Goal: Information Seeking & Learning: Learn about a topic

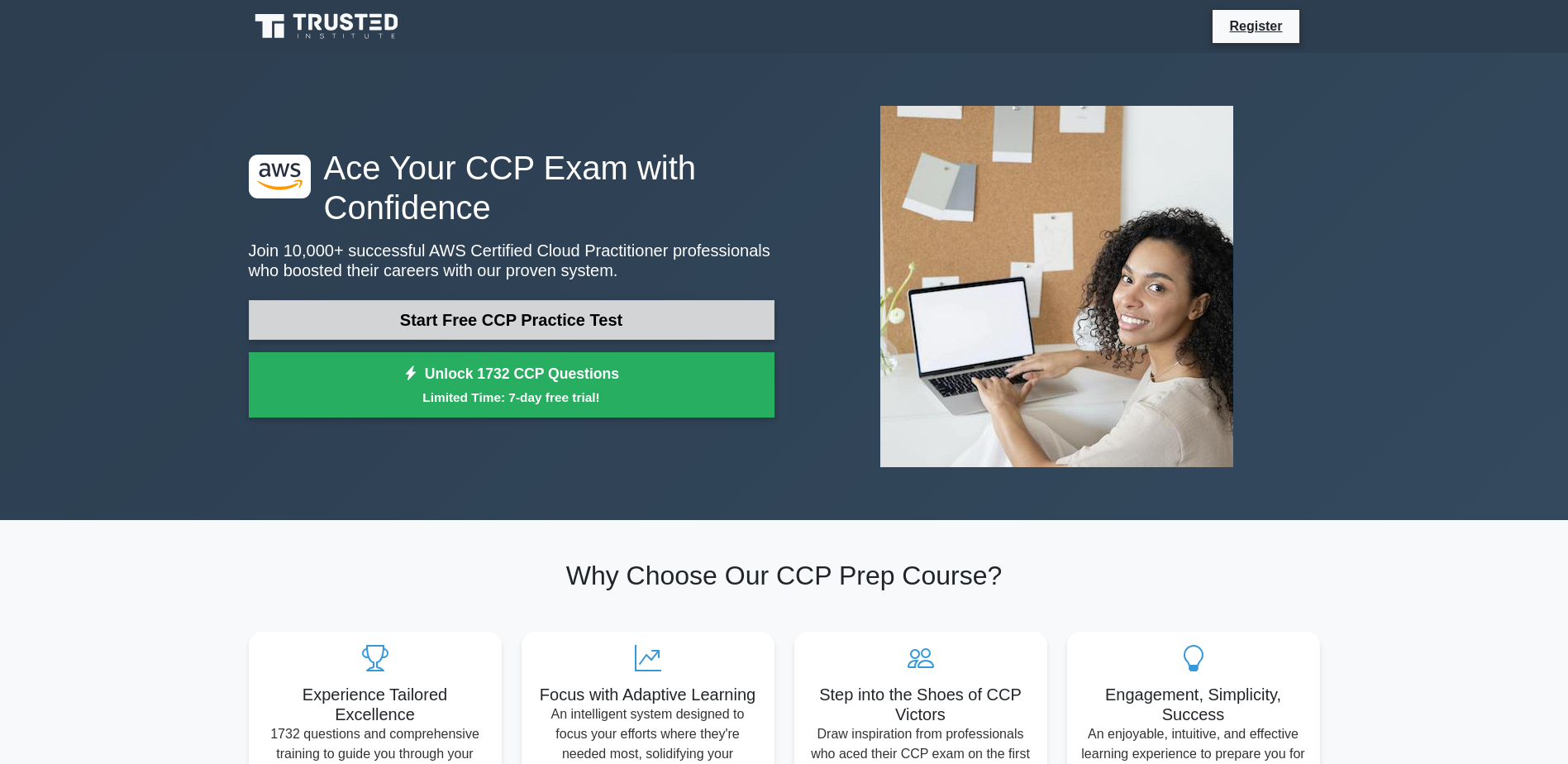
click at [497, 323] on link "Start Free CCP Practice Test" at bounding box center [511, 320] width 525 height 40
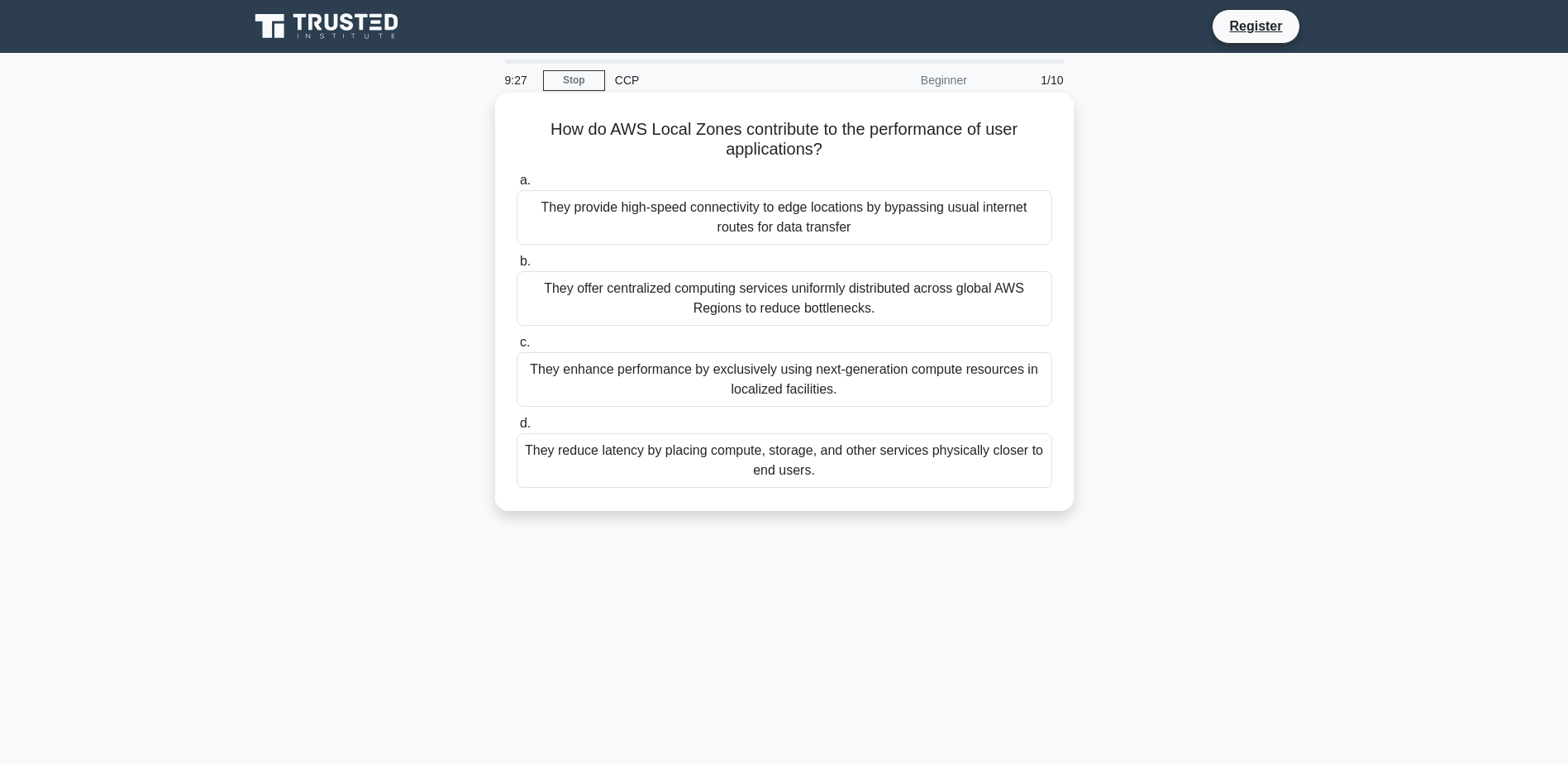
click at [820, 468] on div "They reduce latency by placing compute, storage, and other services physically …" at bounding box center [784, 461] width 535 height 55
click at [516, 429] on input "d. They reduce latency by placing compute, storage, and other services physical…" at bounding box center [516, 424] width 0 height 11
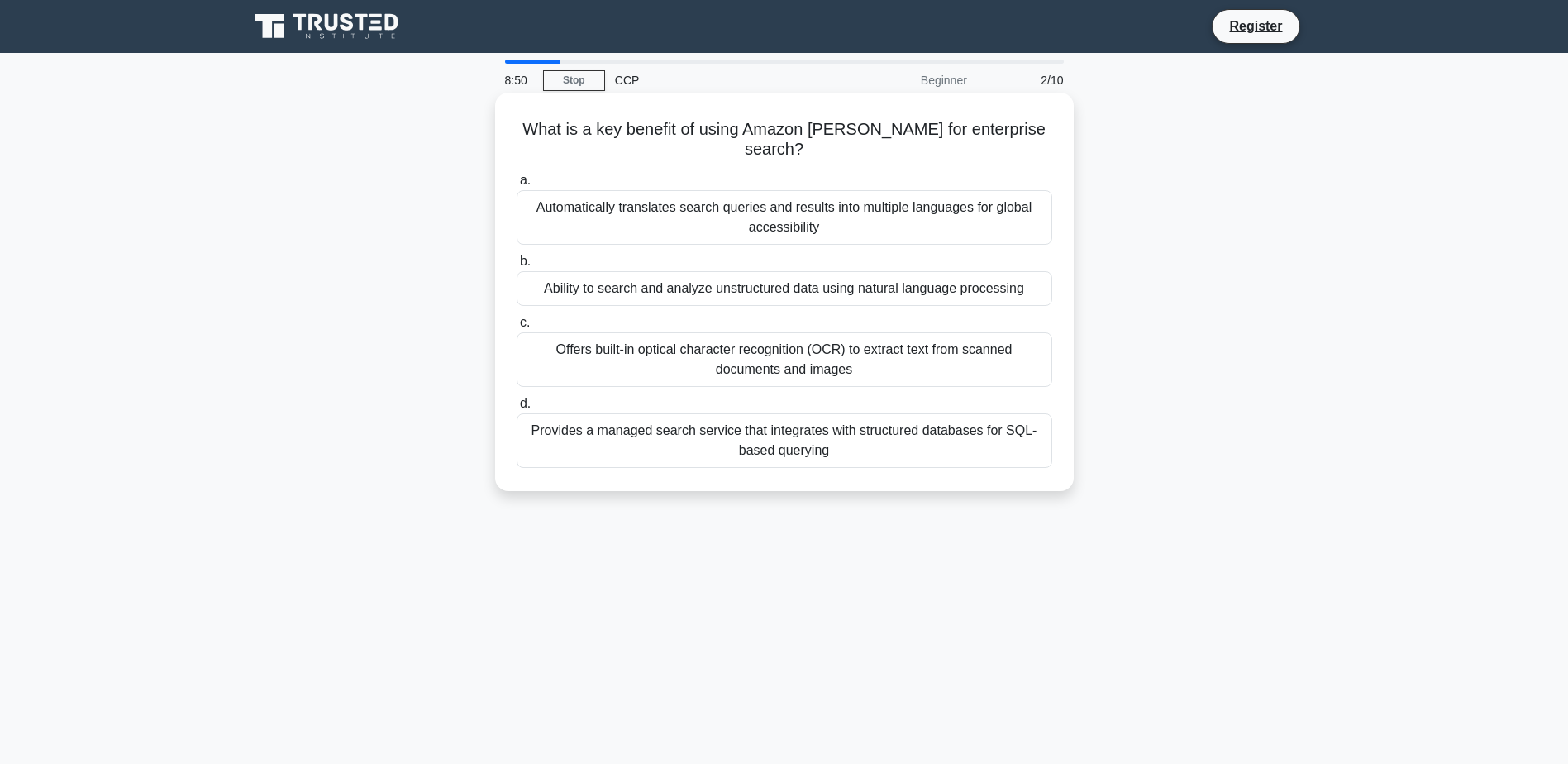
click at [835, 274] on div "Ability to search and analyze unstructured data using natural language processi…" at bounding box center [784, 289] width 535 height 35
click at [516, 267] on input "b. Ability to search and analyze unstructured data using natural language proce…" at bounding box center [516, 262] width 0 height 11
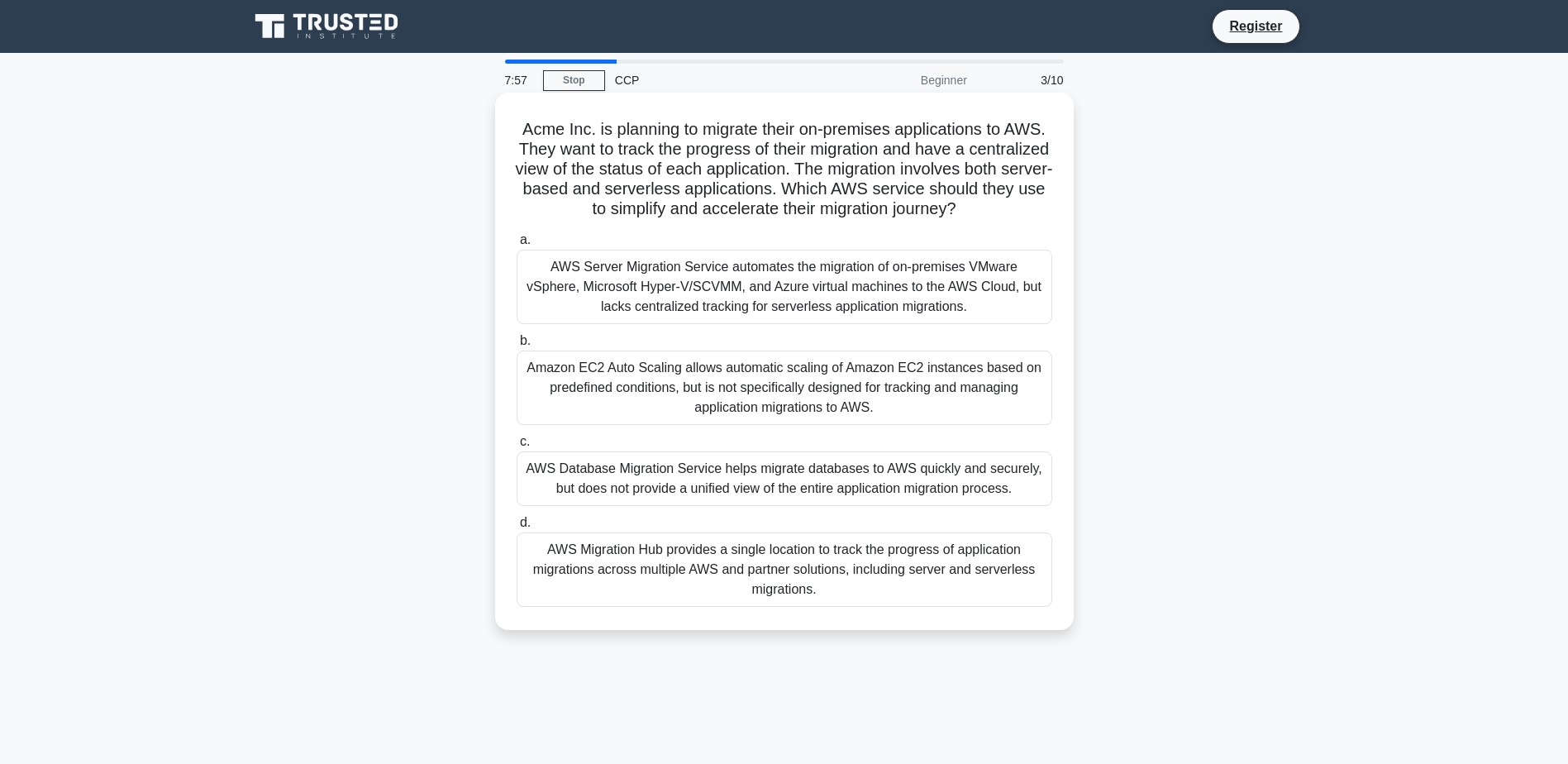
click at [776, 597] on div "AWS Migration Hub provides a single location to track the progress of applicati…" at bounding box center [784, 570] width 535 height 75
click at [516, 528] on input "d. AWS Migration Hub provides a single location to track the progress of applic…" at bounding box center [516, 522] width 0 height 11
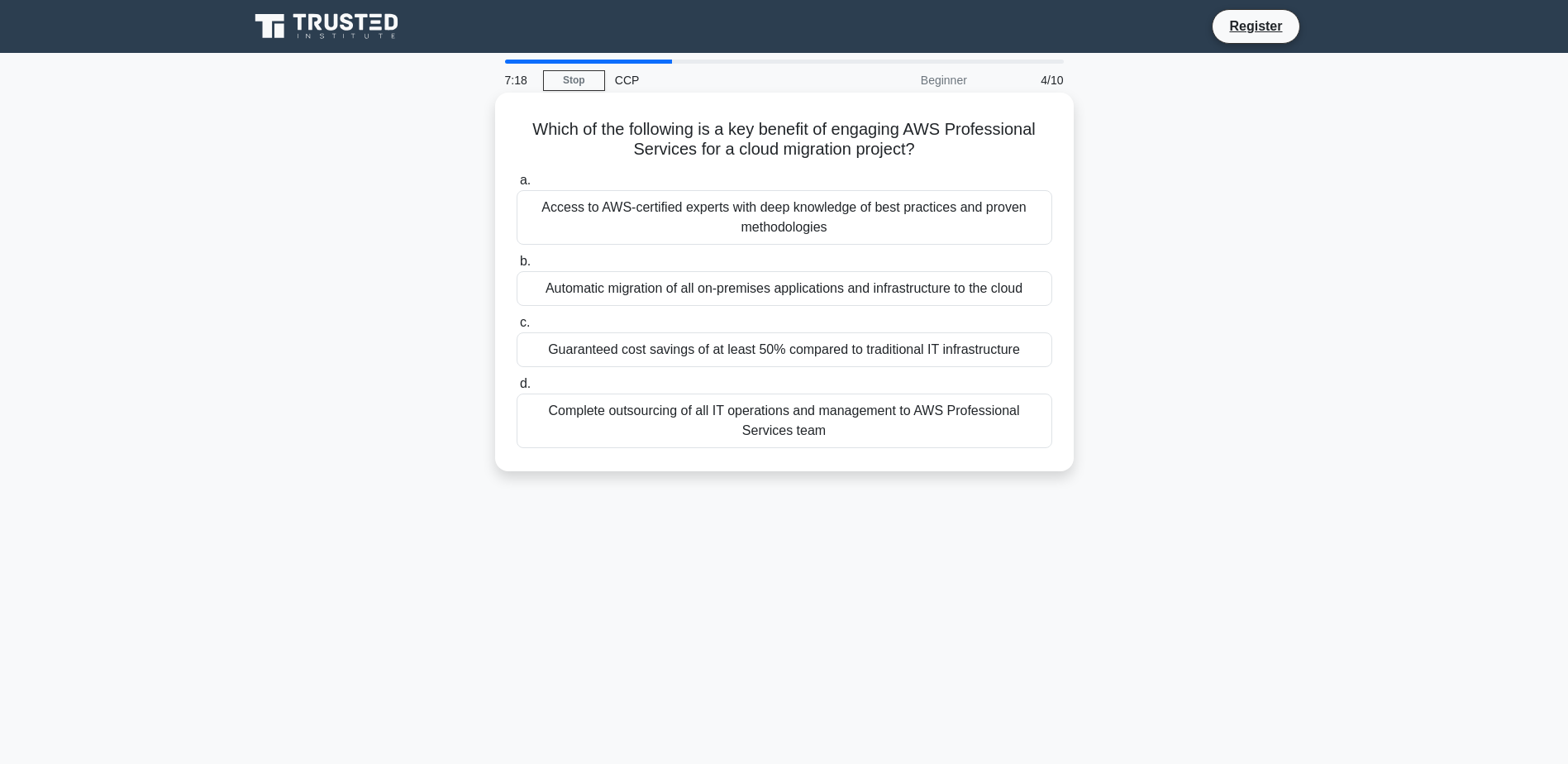
click at [805, 216] on div "Access to AWS-certified experts with deep knowledge of best practices and prove…" at bounding box center [784, 218] width 535 height 55
click at [516, 186] on input "a. Access to AWS-certified experts with deep knowledge of best practices and pr…" at bounding box center [516, 180] width 0 height 11
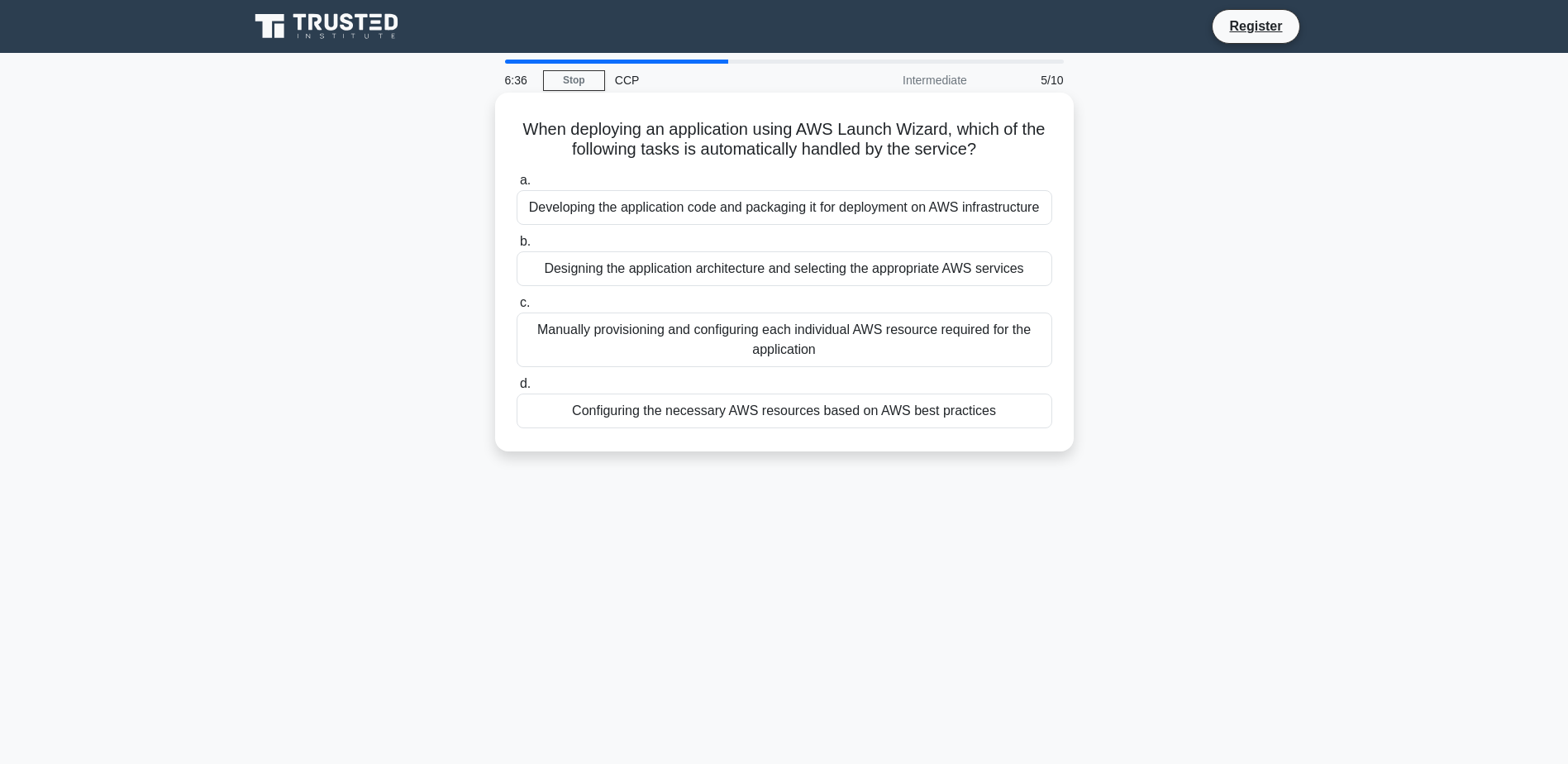
click at [768, 205] on div "Developing the application code and packaging it for deployment on AWS infrastr…" at bounding box center [784, 208] width 535 height 35
click at [516, 186] on input "a. Developing the application code and packaging it for deployment on AWS infra…" at bounding box center [516, 180] width 0 height 11
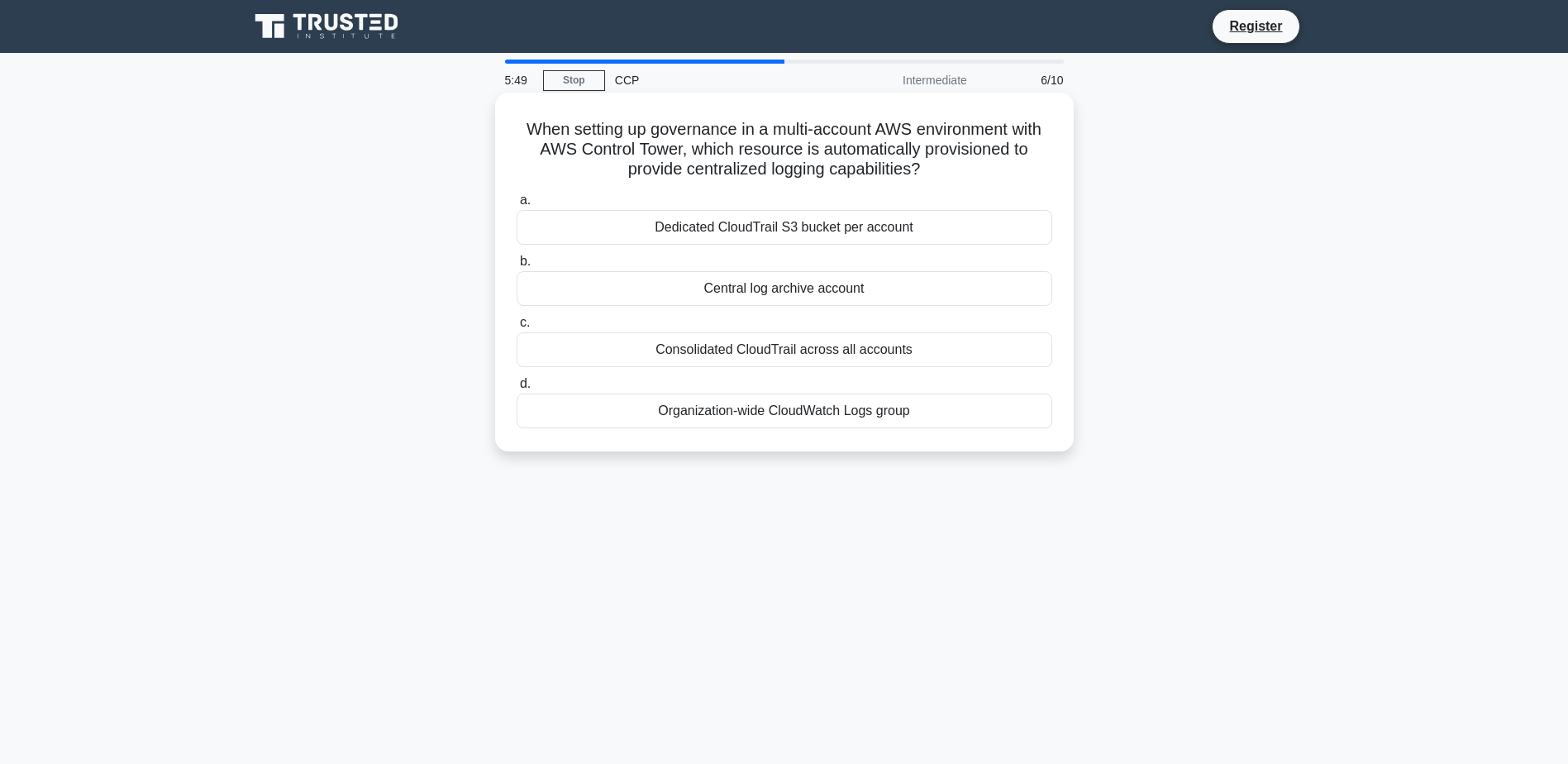
click at [818, 411] on div "Organization-wide CloudWatch Logs group" at bounding box center [784, 411] width 535 height 35
click at [516, 389] on input "d. Organization-wide CloudWatch Logs group" at bounding box center [516, 384] width 0 height 11
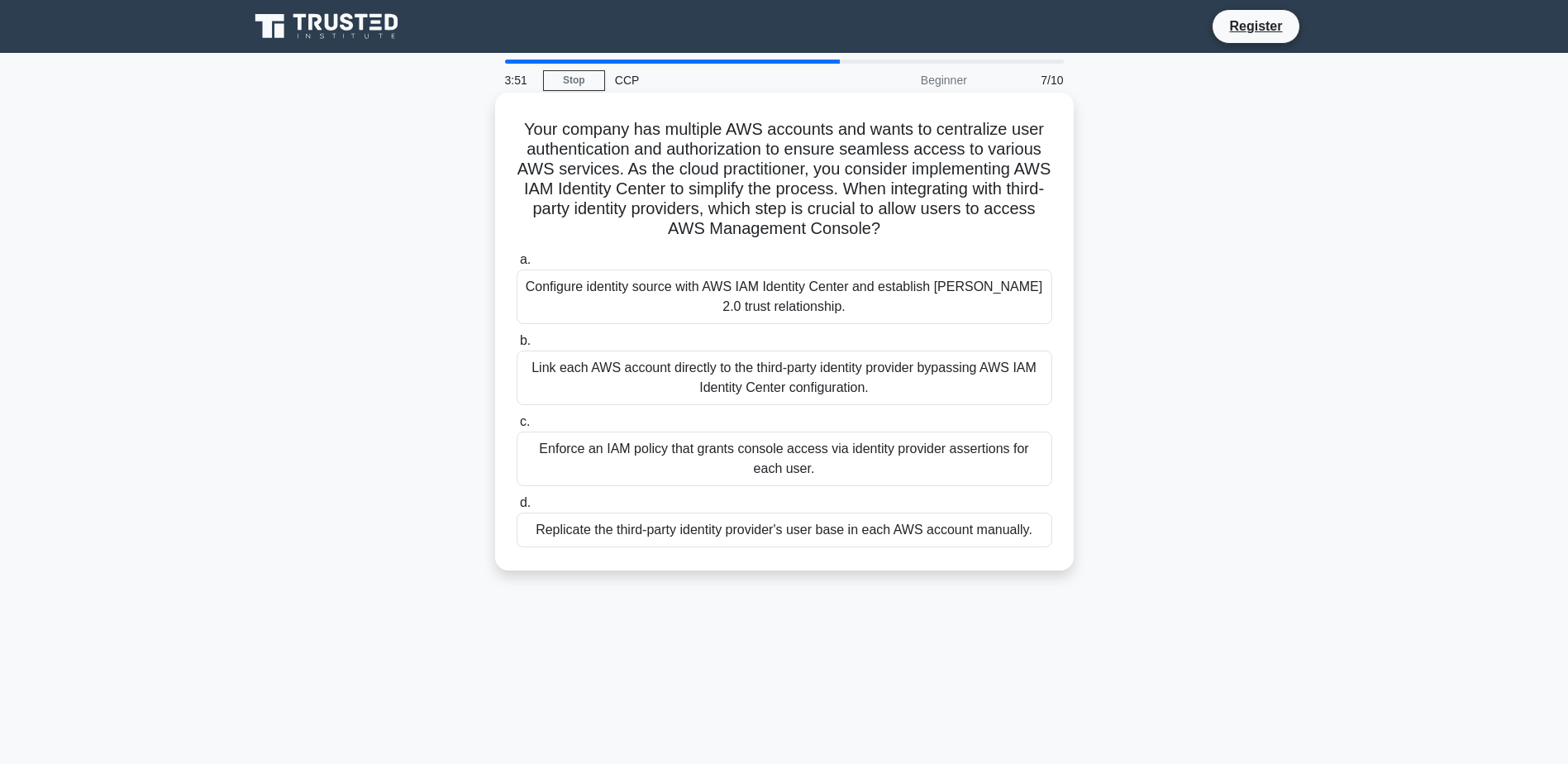
click at [815, 465] on div "Enforce an IAM policy that grants console access via identity provider assertio…" at bounding box center [784, 459] width 535 height 55
click at [516, 428] on input "c. Enforce an IAM policy that grants console access via identity provider asser…" at bounding box center [516, 422] width 0 height 11
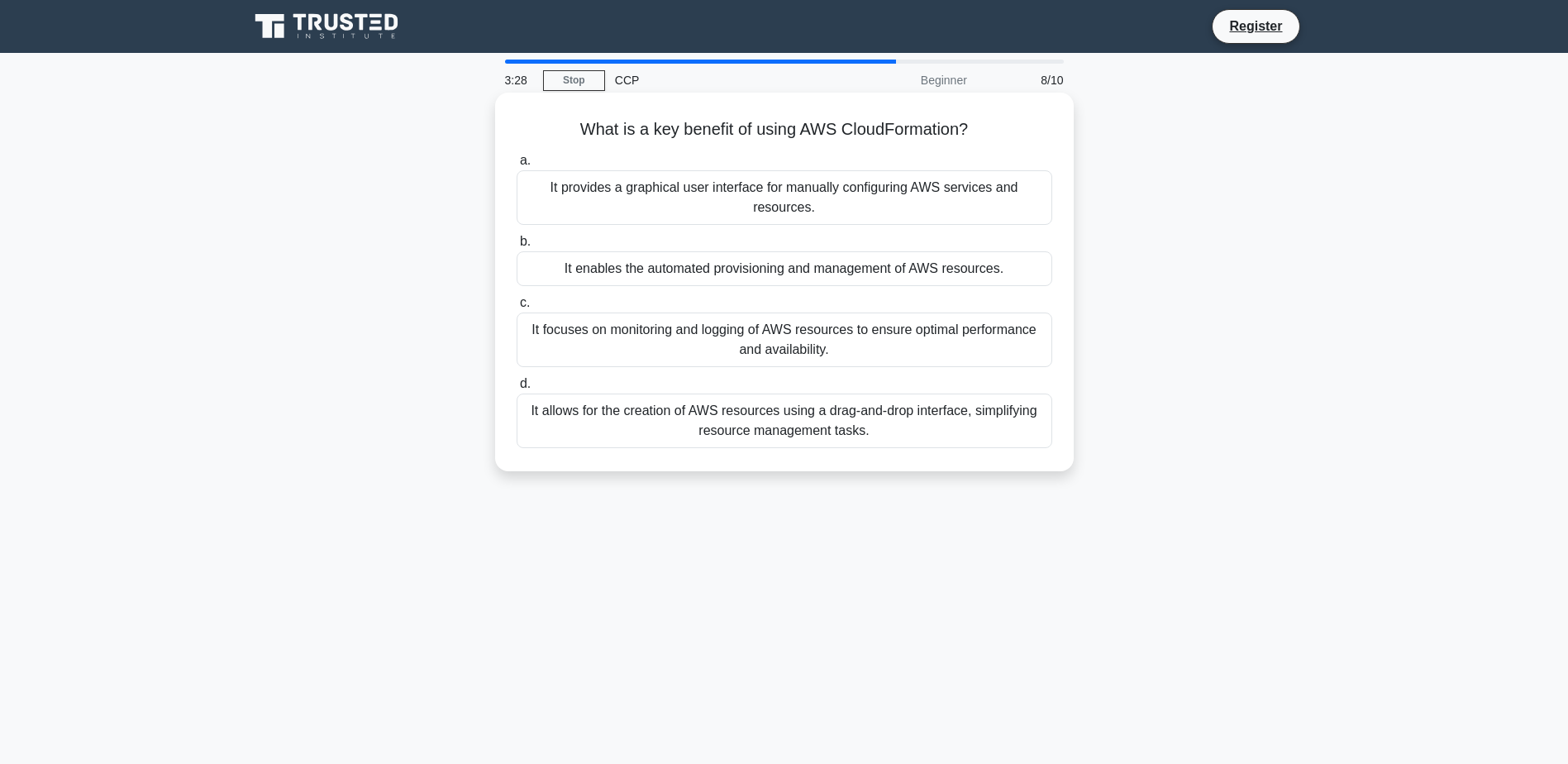
click at [826, 271] on div "It enables the automated provisioning and management of AWS resources." at bounding box center [784, 269] width 535 height 35
click at [516, 247] on input "b. It enables the automated provisioning and management of AWS resources." at bounding box center [516, 242] width 0 height 11
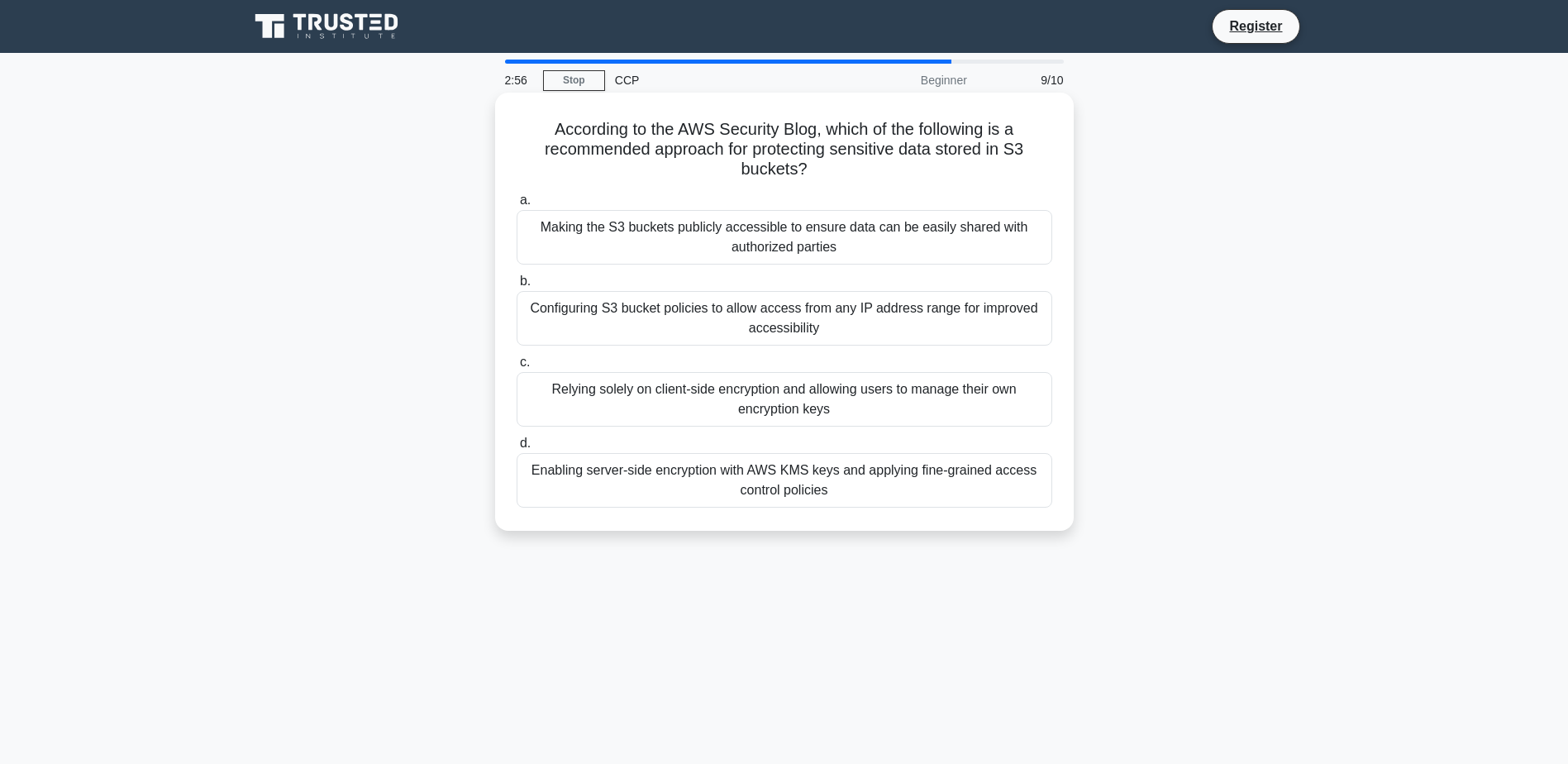
click at [804, 485] on div "Enabling server-side encryption with AWS KMS keys and applying fine-grained acc…" at bounding box center [784, 481] width 535 height 55
click at [516, 449] on input "d. Enabling server-side encryption with AWS KMS keys and applying fine-grained …" at bounding box center [516, 443] width 0 height 11
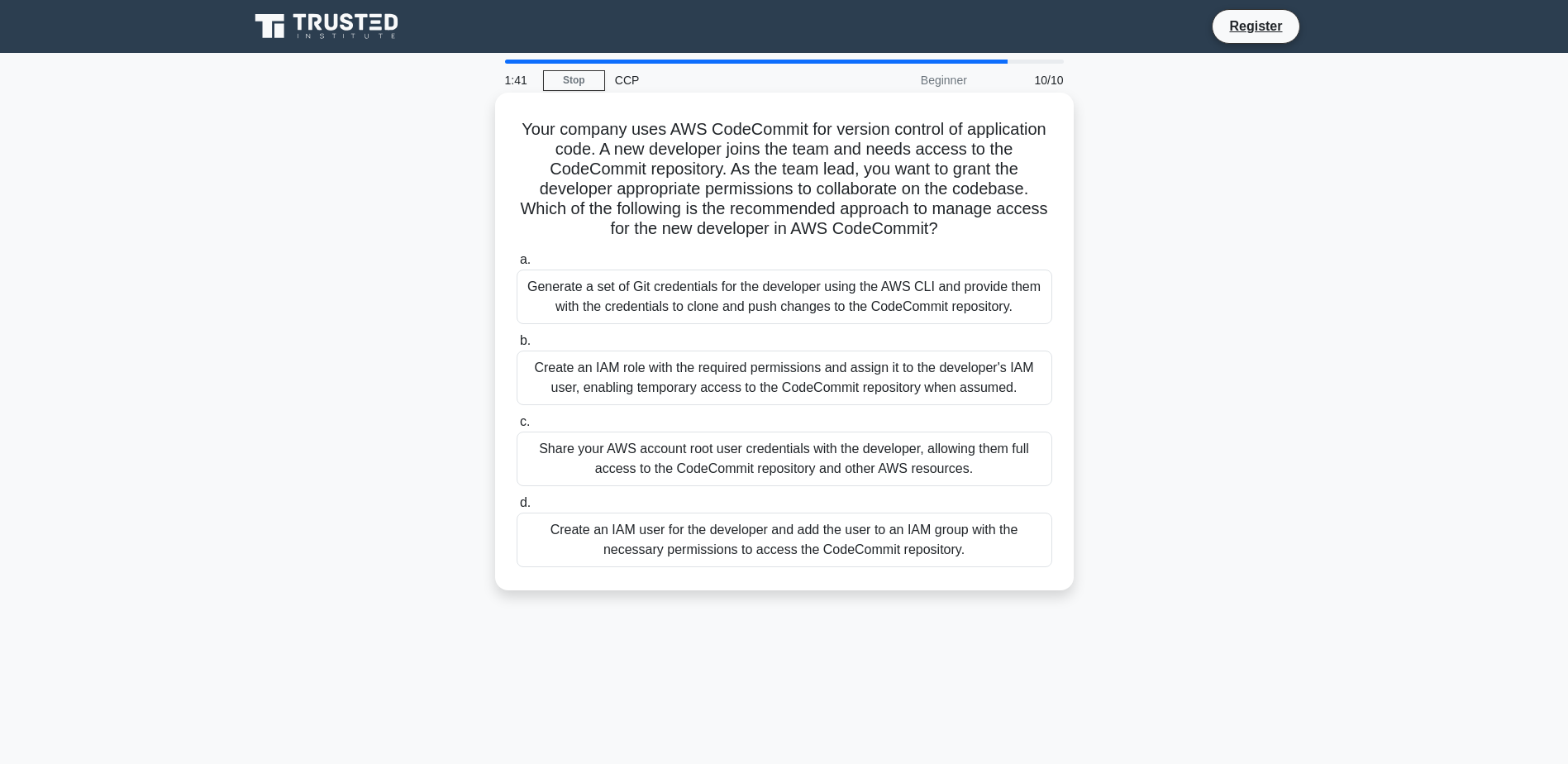
click at [798, 546] on div "Create an IAM user for the developer and add the user to an IAM group with the …" at bounding box center [784, 540] width 535 height 55
click at [516, 508] on input "d. Create an IAM user for the developer and add the user to an IAM group with t…" at bounding box center [516, 502] width 0 height 11
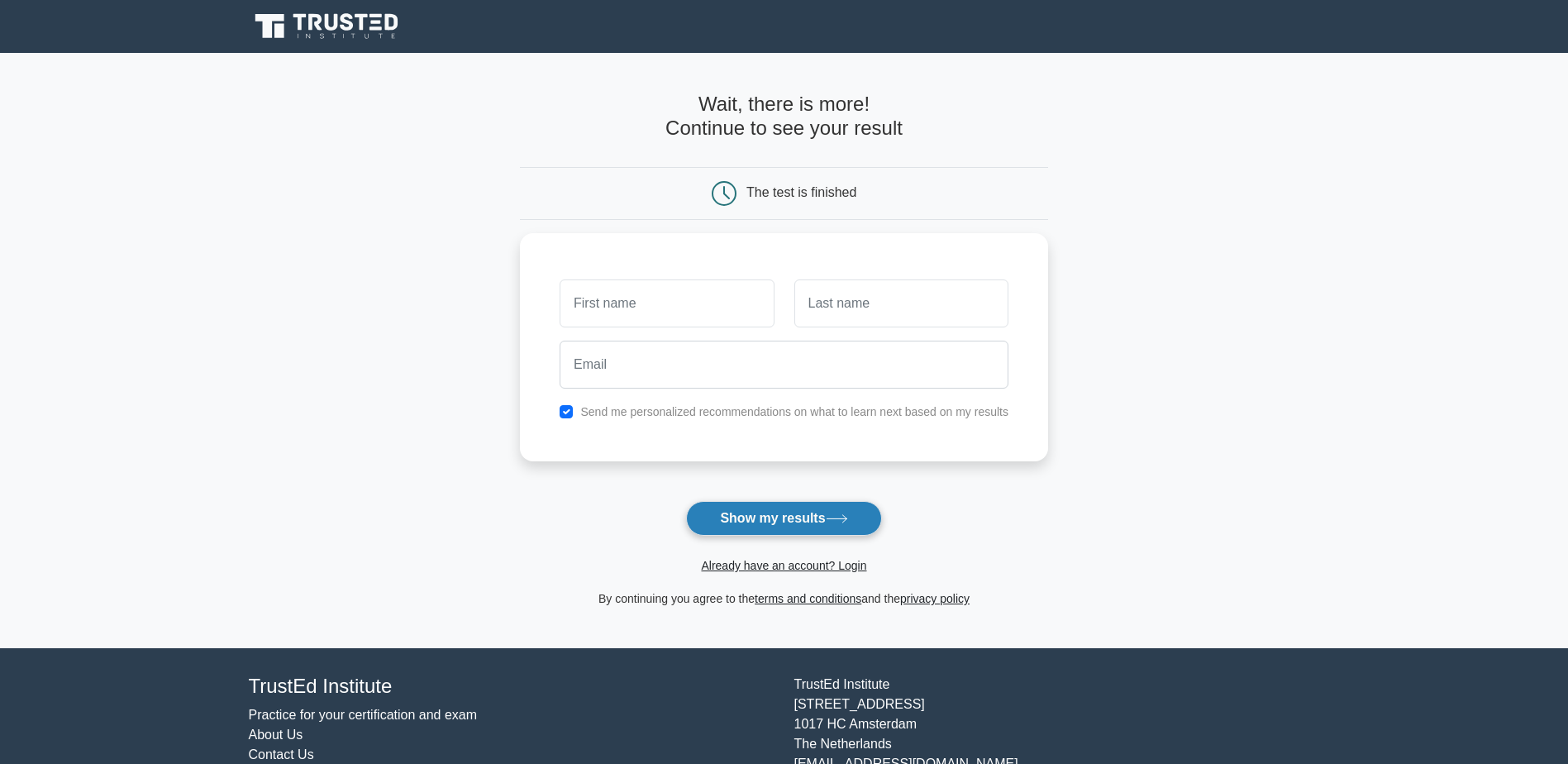
click at [778, 523] on button "Show my results" at bounding box center [784, 518] width 195 height 35
click at [704, 296] on input "text" at bounding box center [667, 300] width 214 height 48
type input "Gurprith"
type input "Singh"
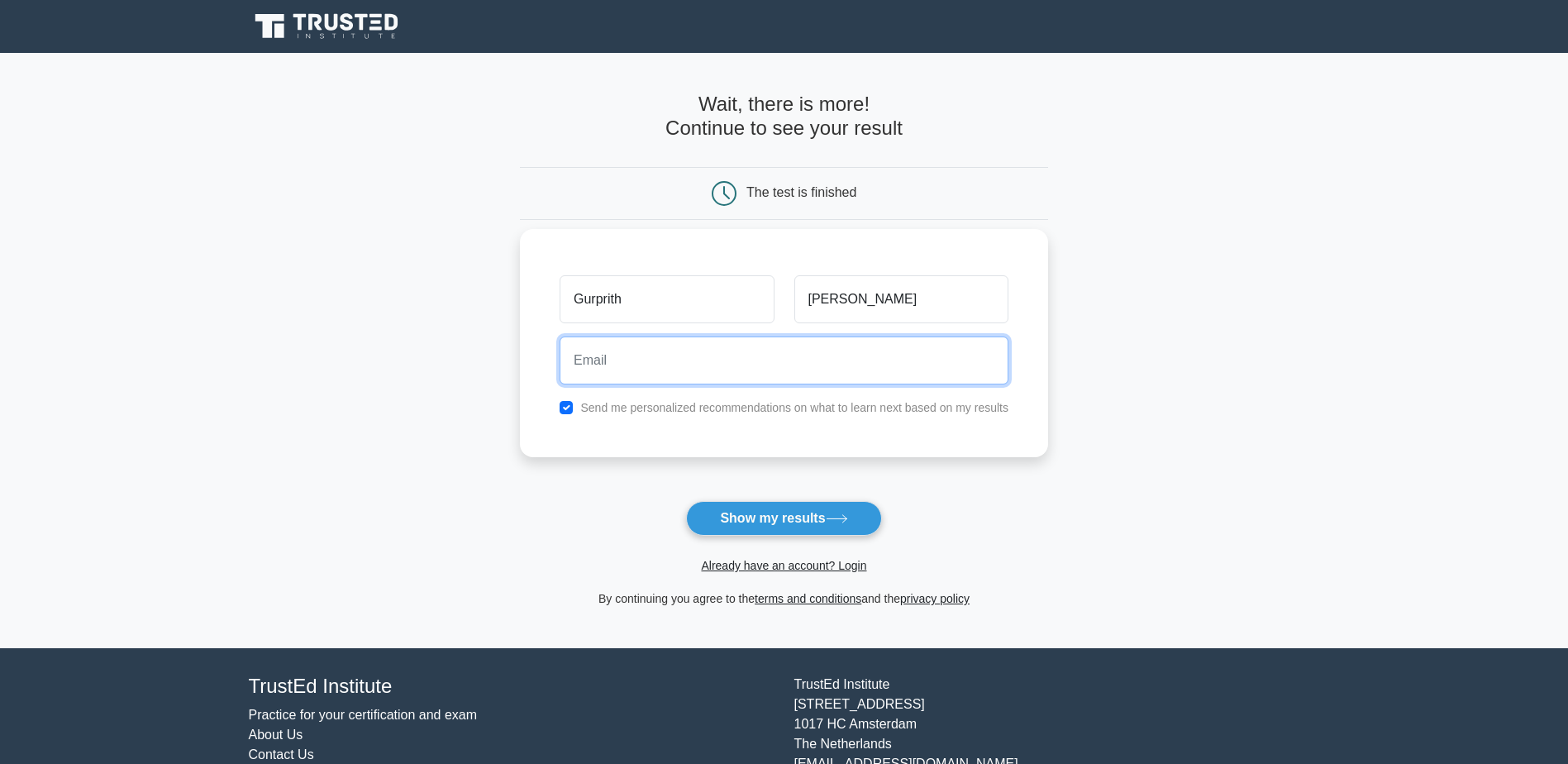
click at [649, 372] on input "email" at bounding box center [784, 360] width 449 height 48
type input "gurprith.singh@gmail.com"
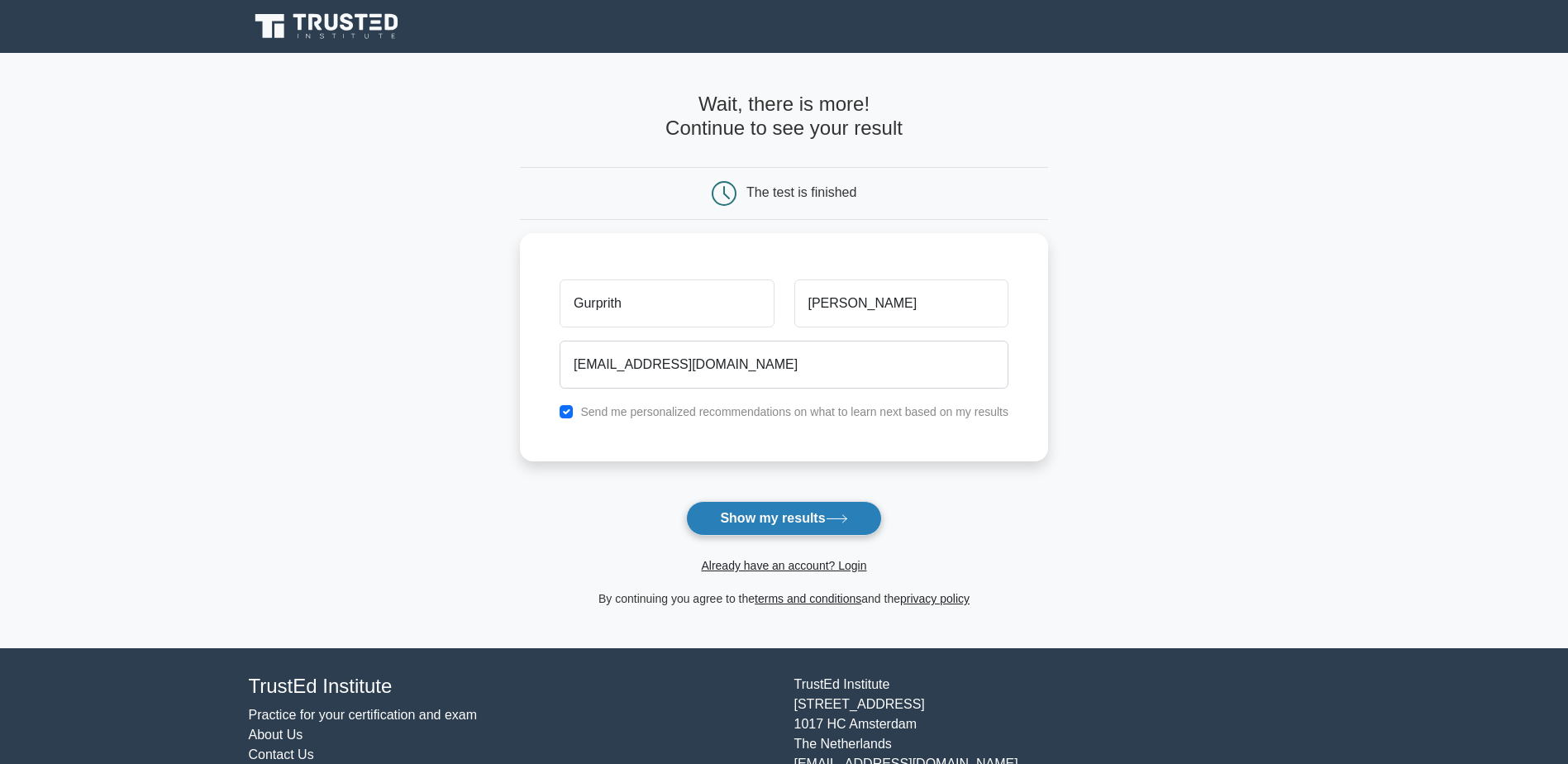
click at [785, 520] on button "Show my results" at bounding box center [784, 518] width 195 height 35
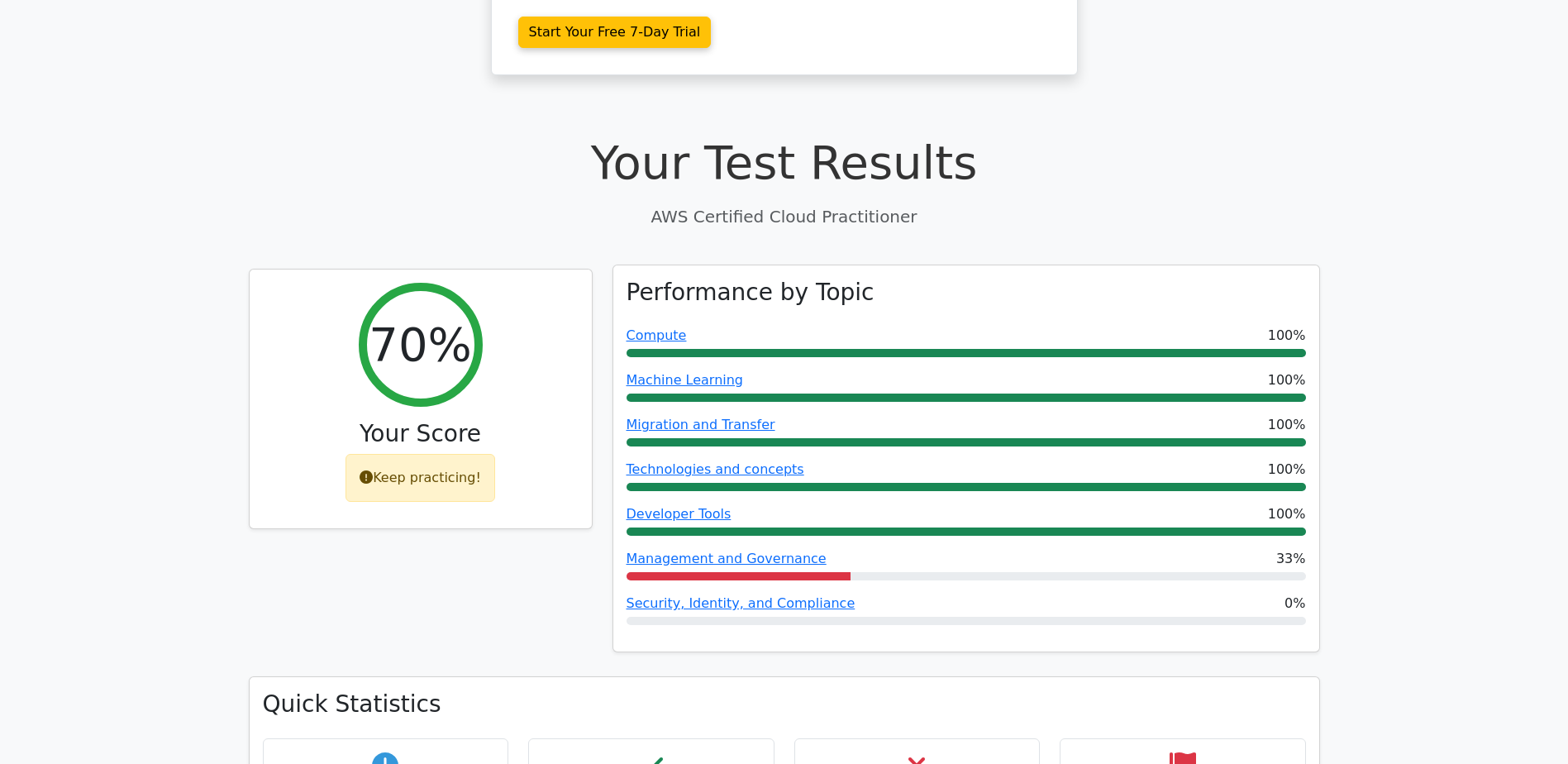
scroll to position [497, 0]
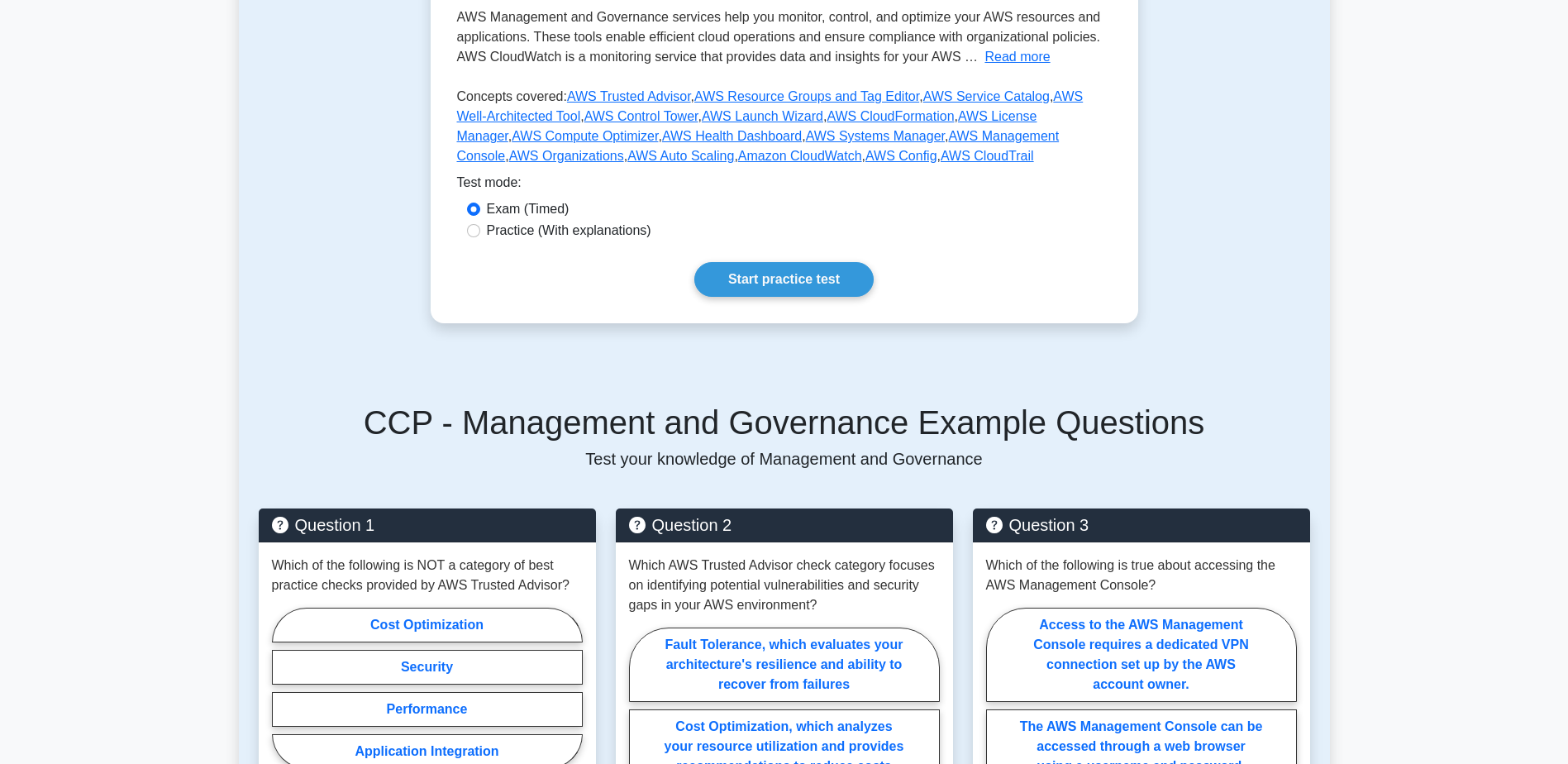
scroll to position [497, 0]
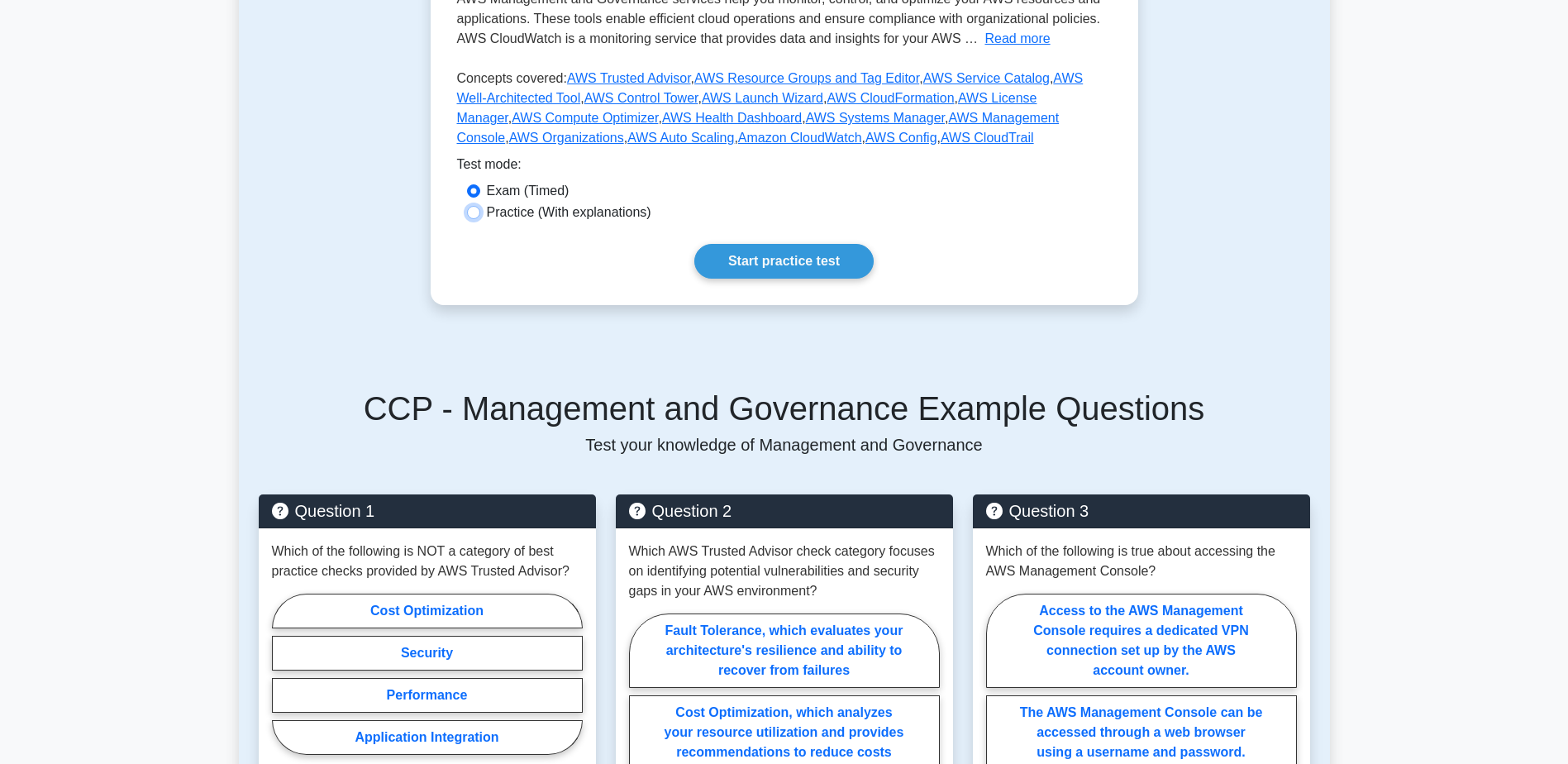
click at [473, 211] on input "Practice (With explanations)" at bounding box center [474, 213] width 13 height 13
radio input "true"
click at [758, 266] on link "Start practice test" at bounding box center [784, 262] width 179 height 35
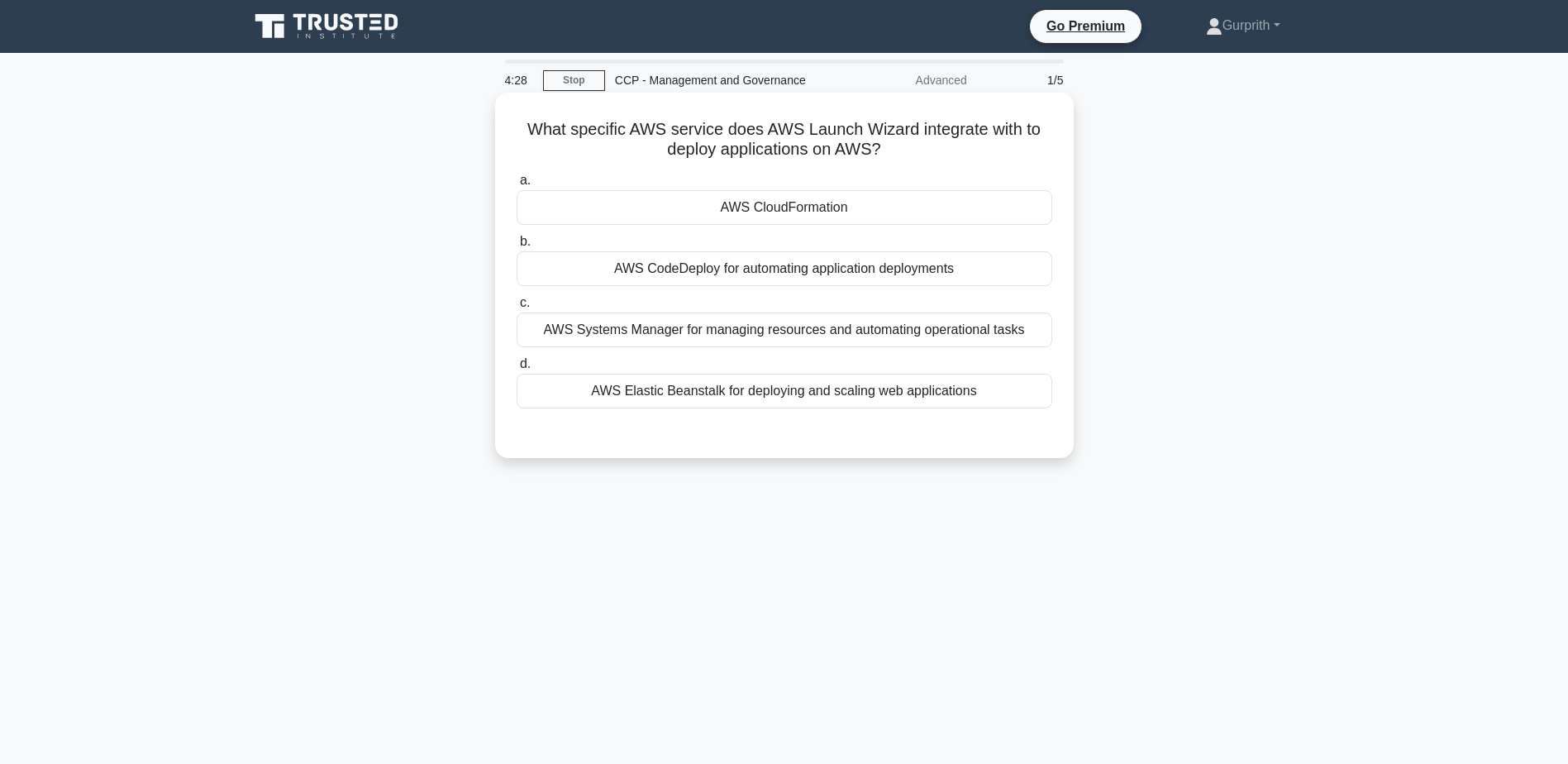
click at [794, 211] on div "AWS CloudFormation" at bounding box center [784, 208] width 535 height 35
click at [516, 186] on input "a. AWS CloudFormation" at bounding box center [516, 180] width 0 height 11
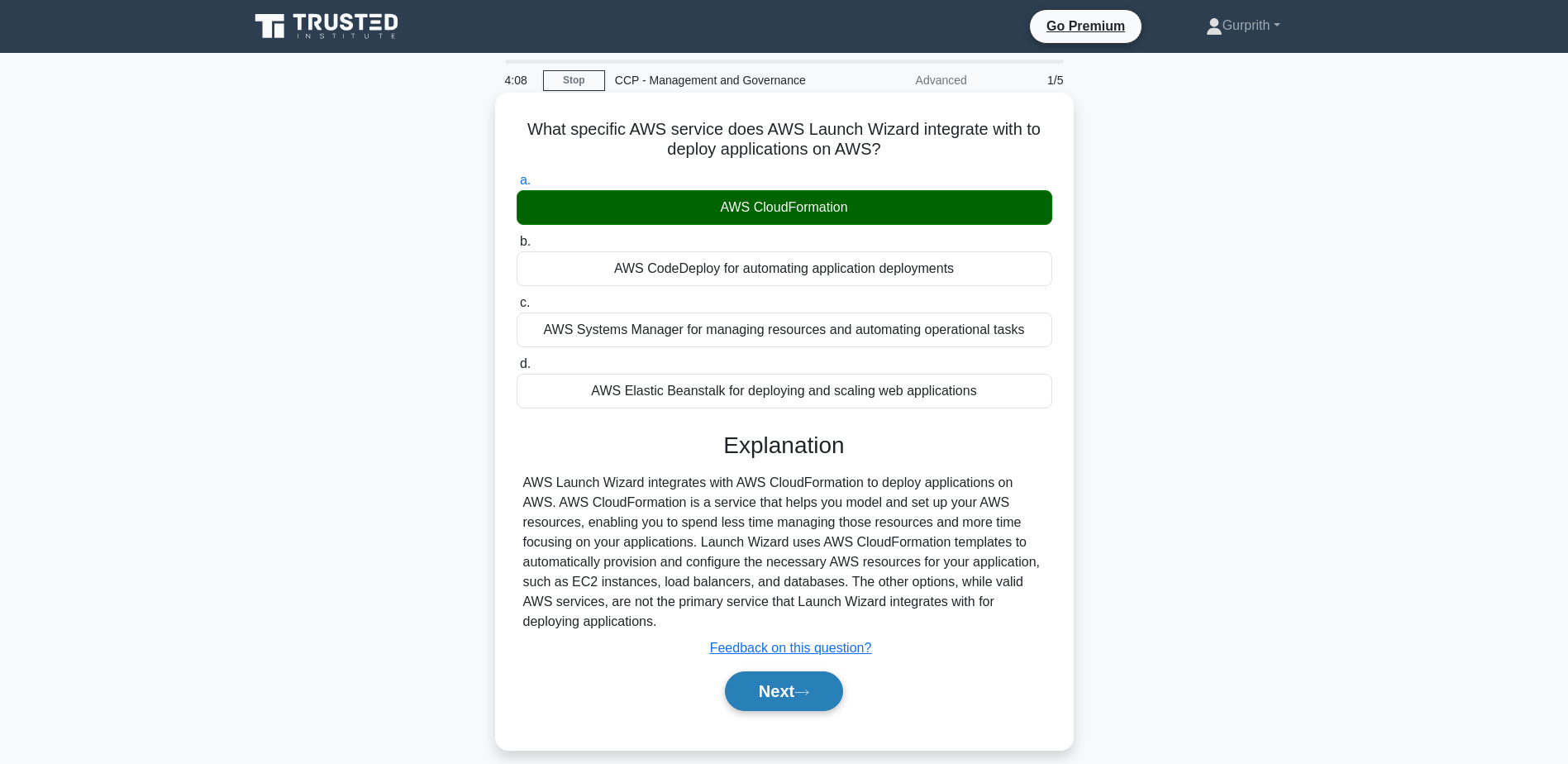
click at [777, 672] on button "Next" at bounding box center [784, 692] width 118 height 40
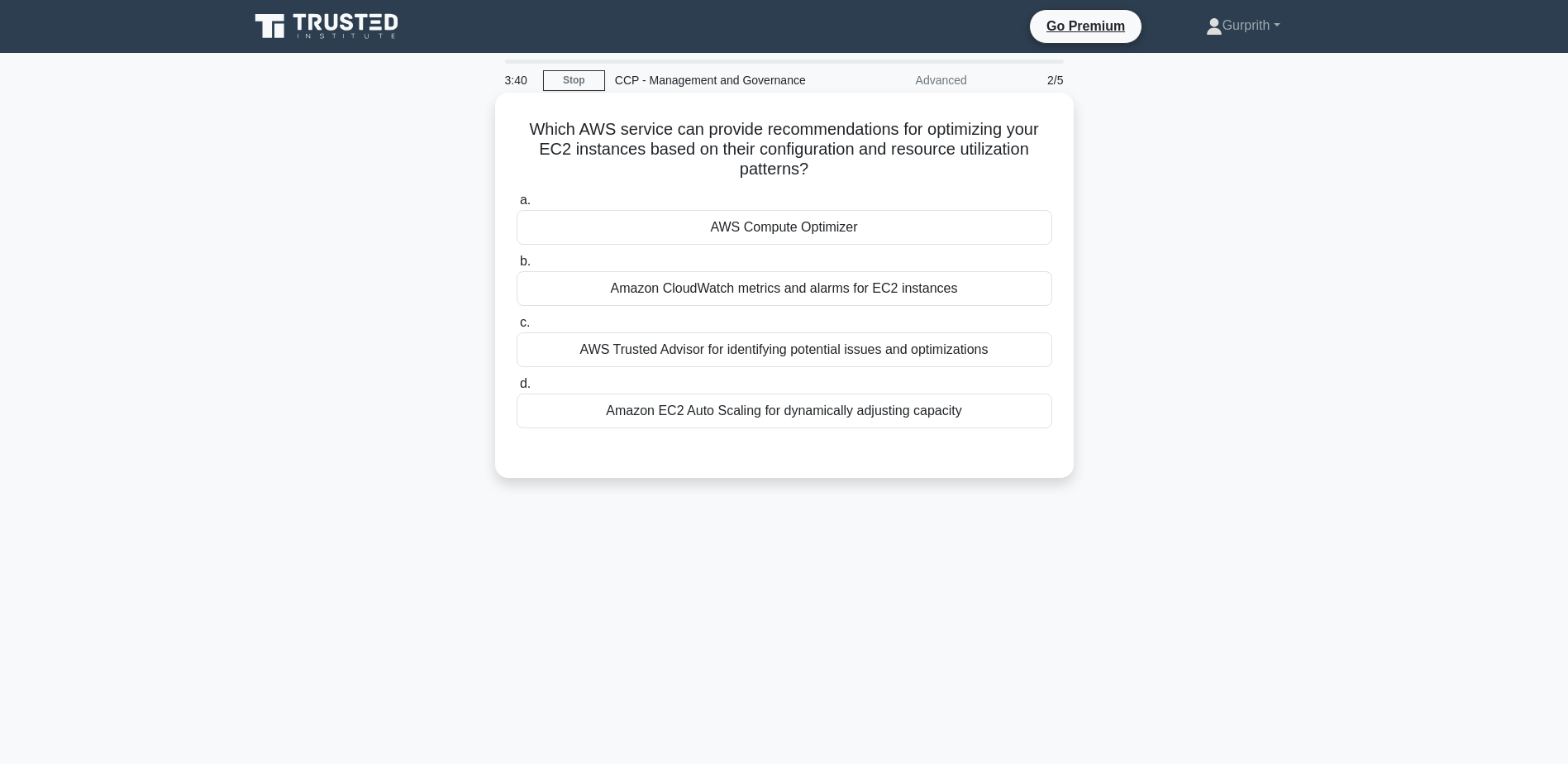
click at [780, 230] on div "AWS Compute Optimizer" at bounding box center [784, 228] width 535 height 35
click at [516, 206] on input "a. AWS Compute Optimizer" at bounding box center [516, 200] width 0 height 11
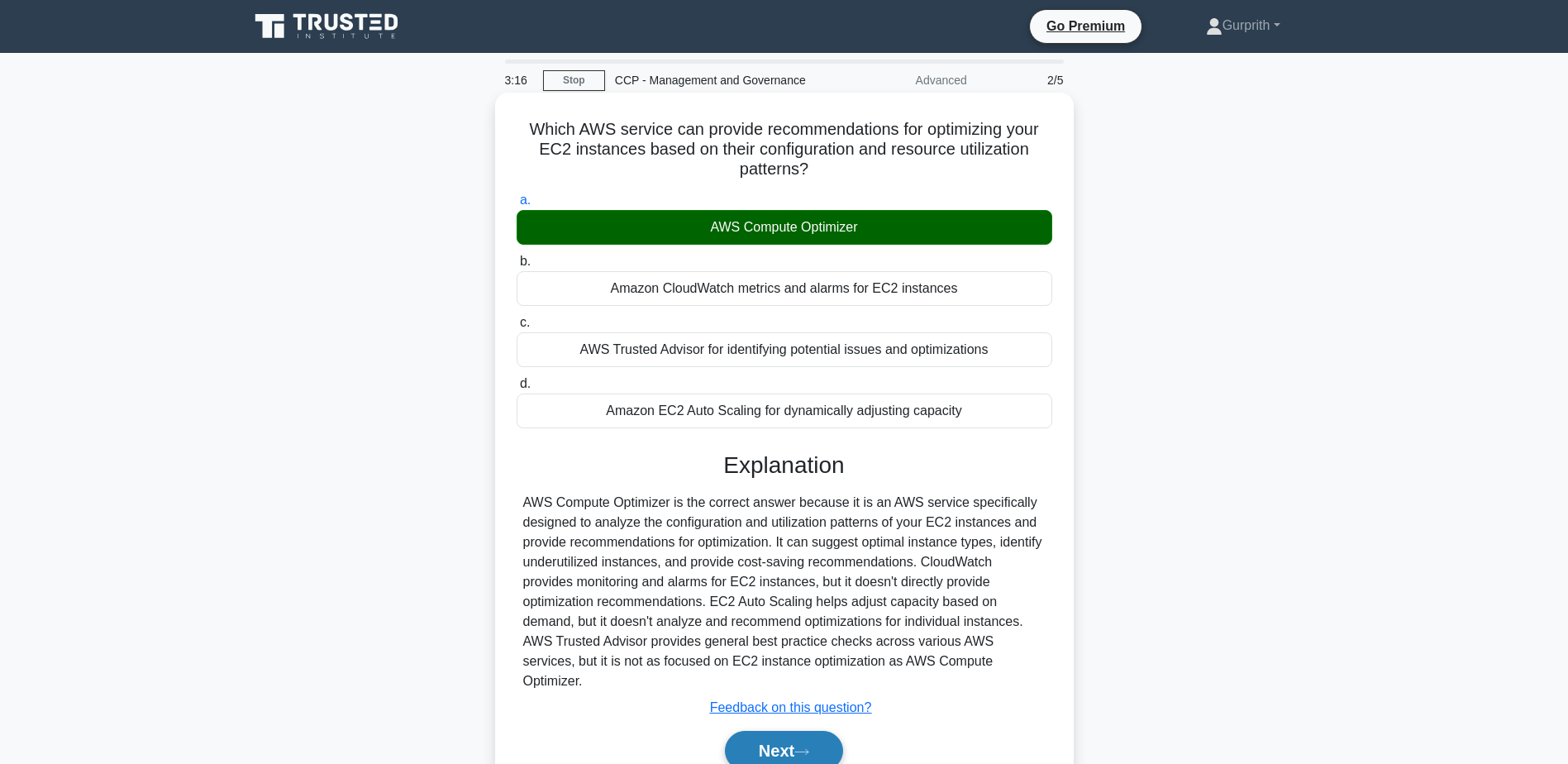
click at [779, 732] on button "Next" at bounding box center [784, 751] width 118 height 40
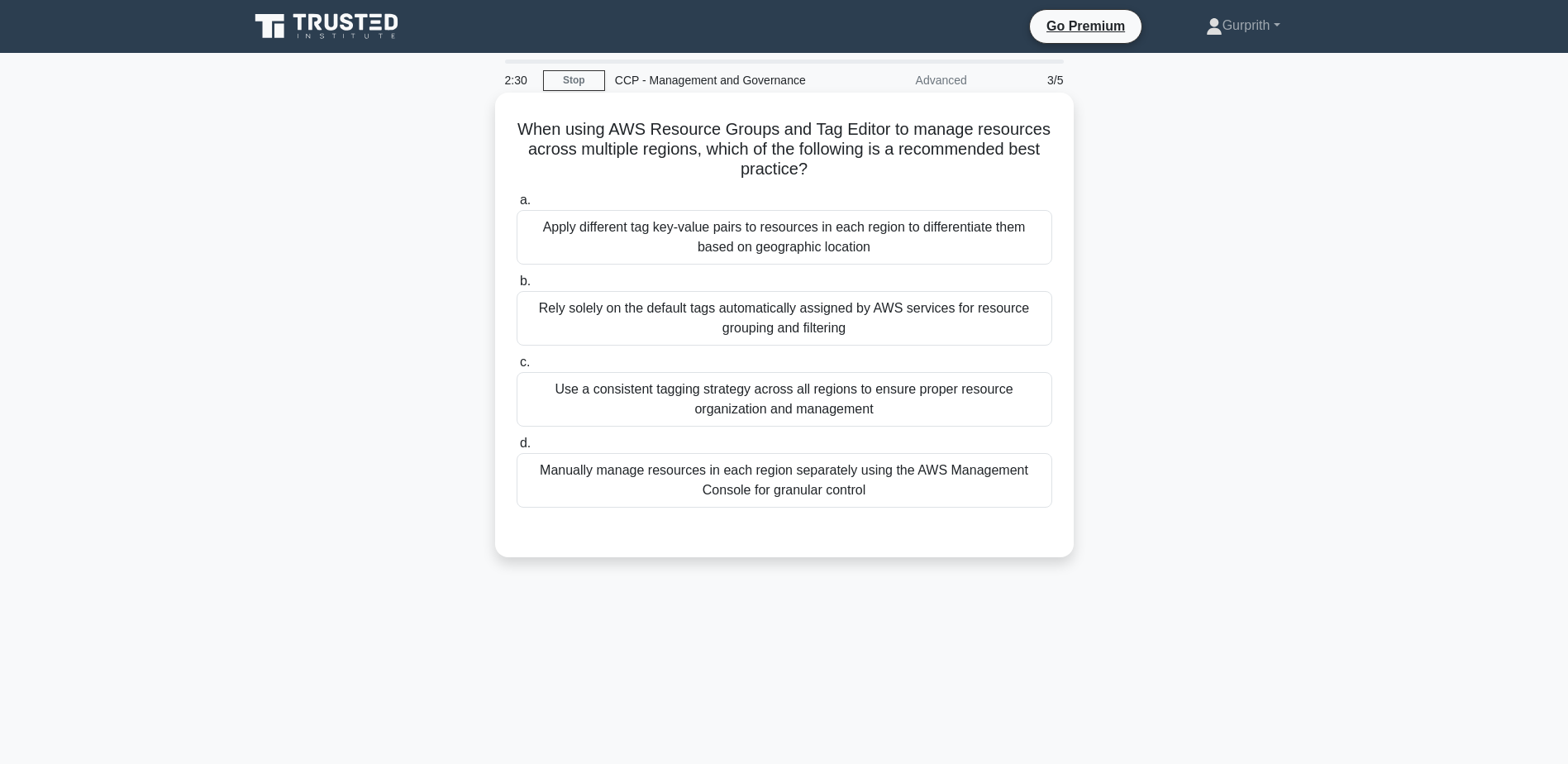
click at [789, 408] on div "Use a consistent tagging strategy across all regions to ensure proper resource …" at bounding box center [784, 399] width 535 height 55
click at [516, 368] on input "c. Use a consistent tagging strategy across all regions to ensure proper resour…" at bounding box center [516, 362] width 0 height 11
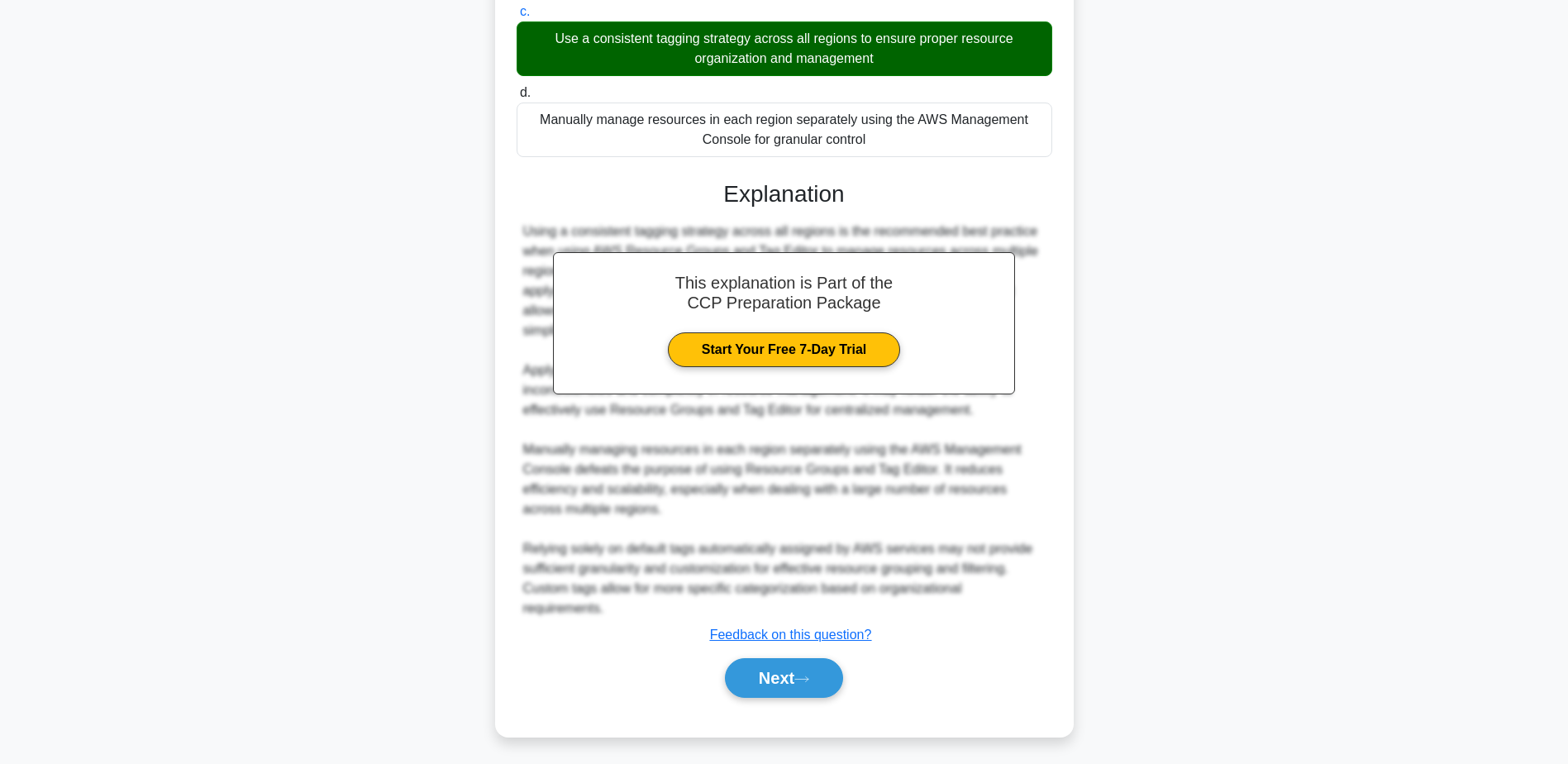
scroll to position [355, 0]
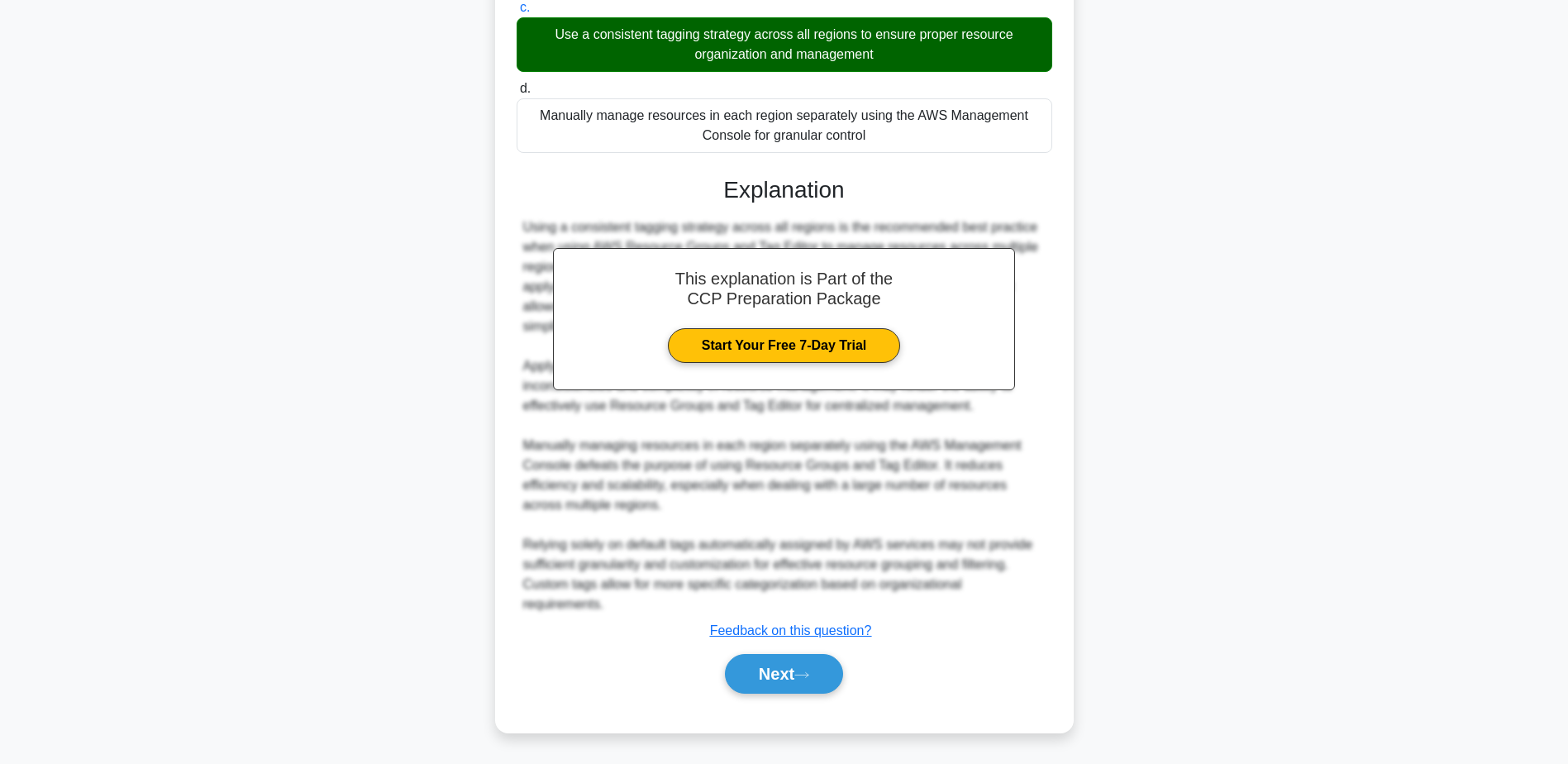
click at [799, 546] on div "Using a consistent tagging strategy across all regions is the recommended best …" at bounding box center [784, 416] width 522 height 397
click at [775, 675] on button "Next" at bounding box center [784, 674] width 118 height 40
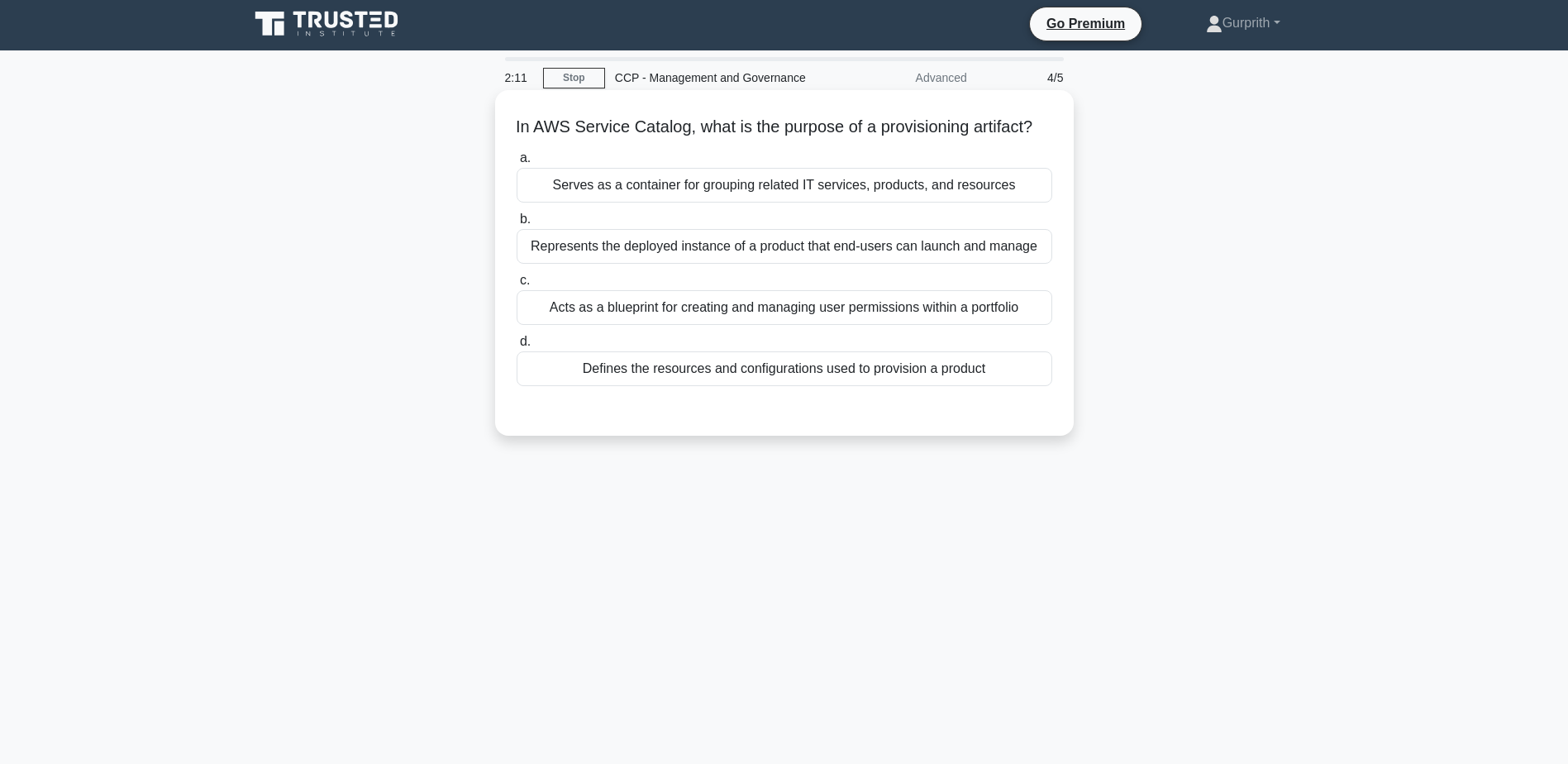
scroll to position [0, 0]
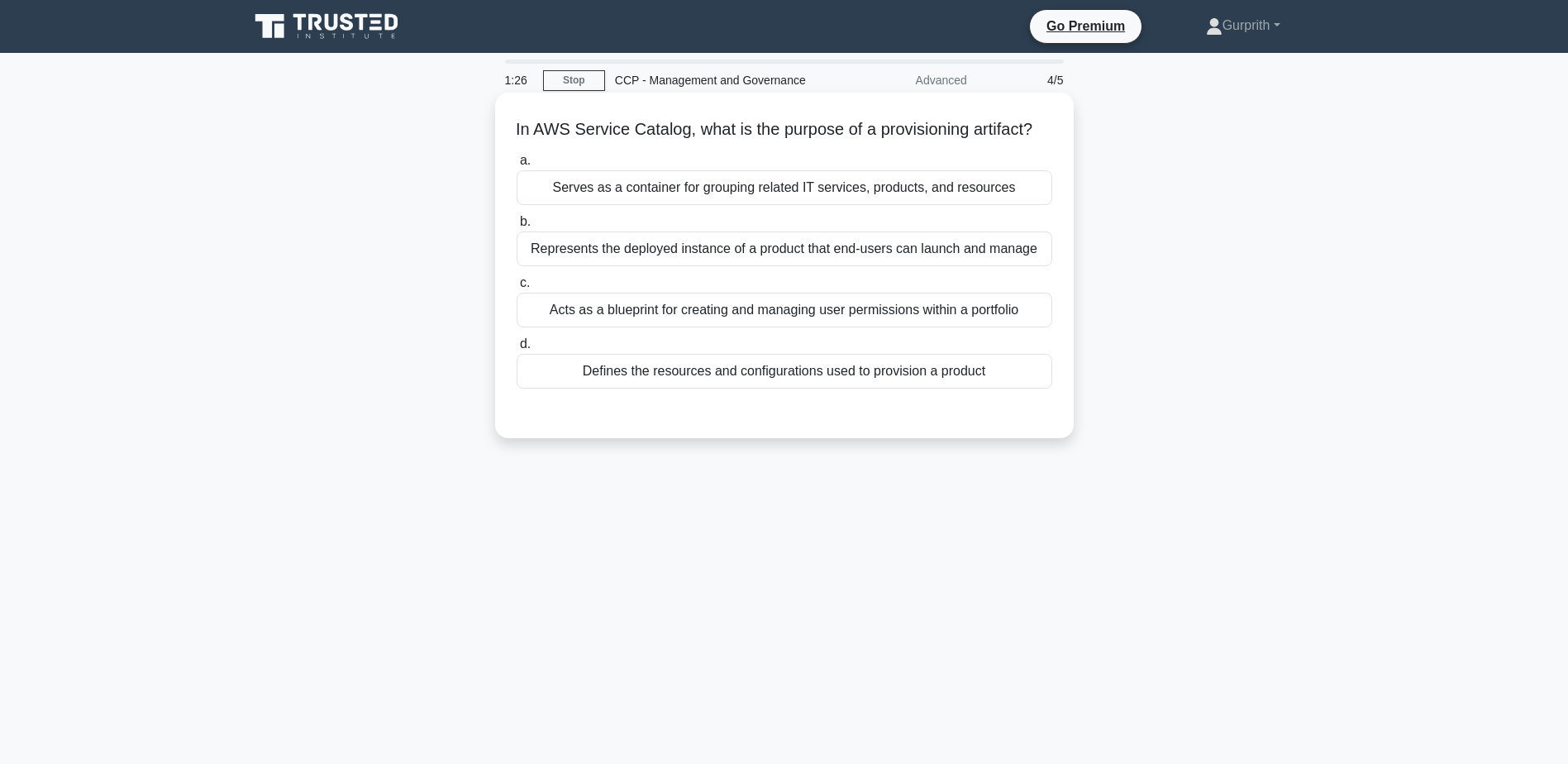
click at [765, 205] on div "Serves as a container for grouping related IT services, products, and resources" at bounding box center [784, 188] width 535 height 35
click at [516, 166] on input "a. Serves as a container for grouping related IT services, products, and resour…" at bounding box center [516, 160] width 0 height 11
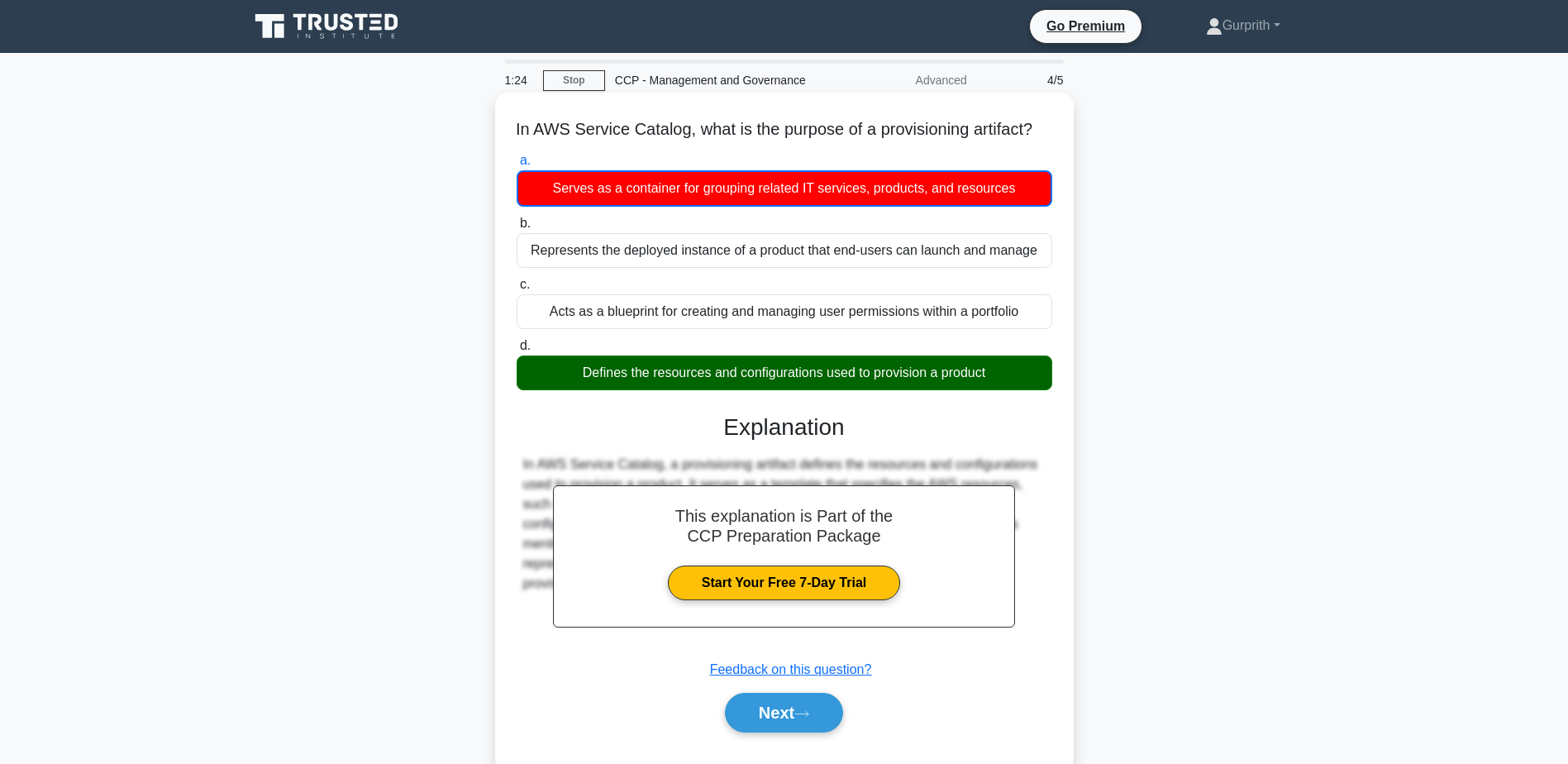
click at [767, 268] on div "Represents the deployed instance of a product that end-users can launch and man…" at bounding box center [784, 251] width 535 height 35
click at [516, 229] on input "b. Represents the deployed instance of a product that end-users can launch and …" at bounding box center [516, 223] width 0 height 11
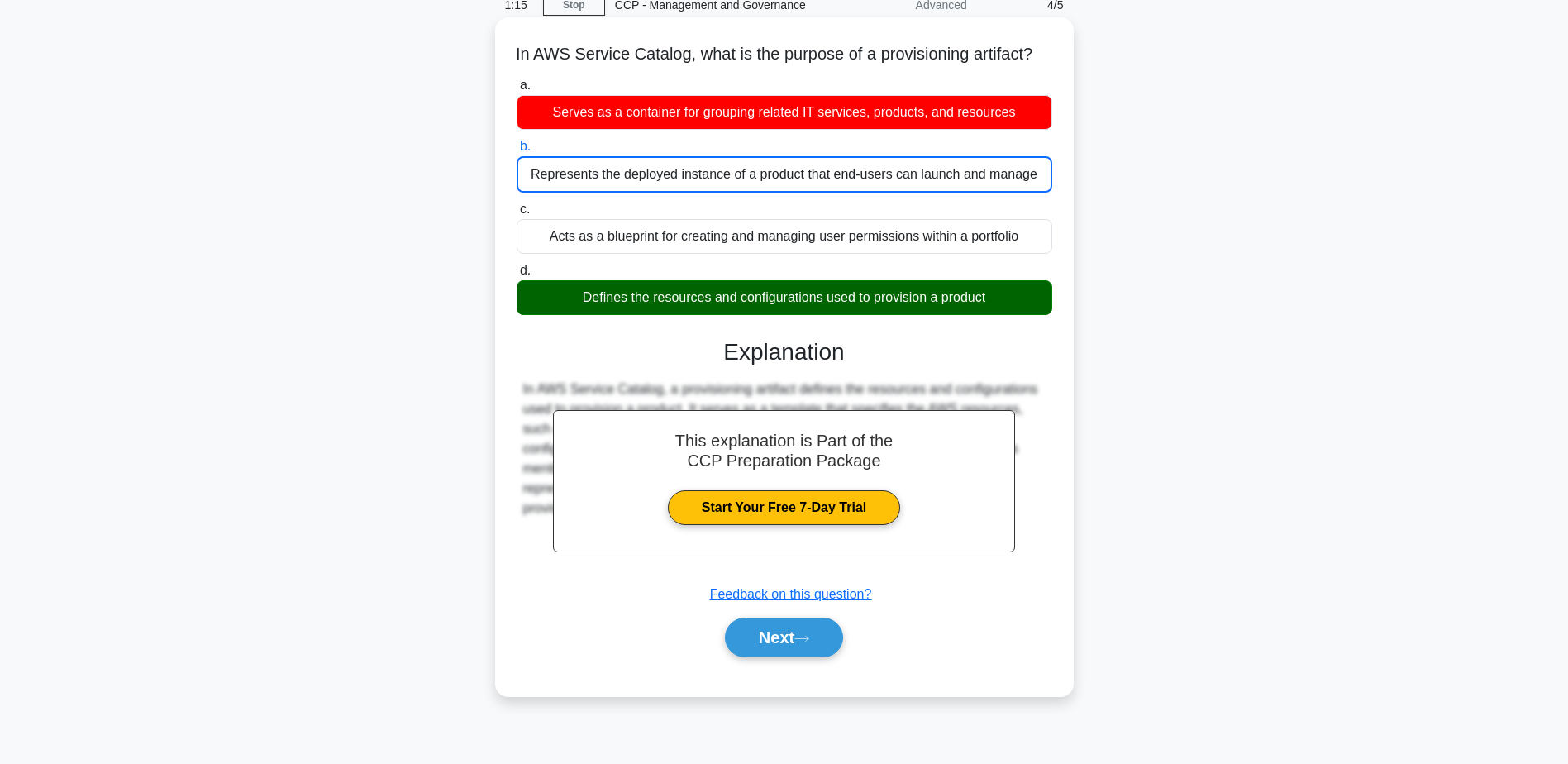
scroll to position [47, 0]
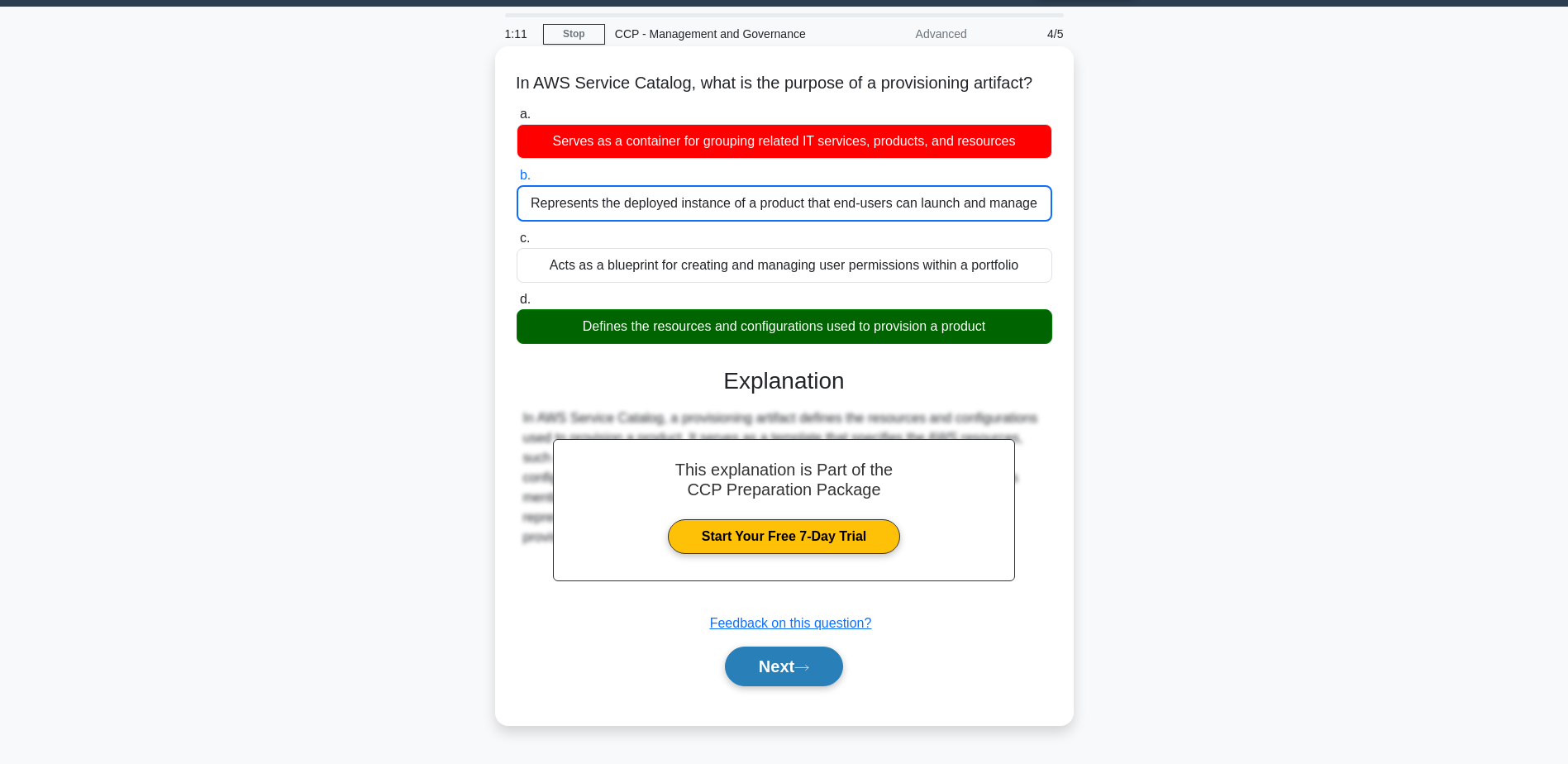
click at [782, 687] on button "Next" at bounding box center [784, 667] width 118 height 40
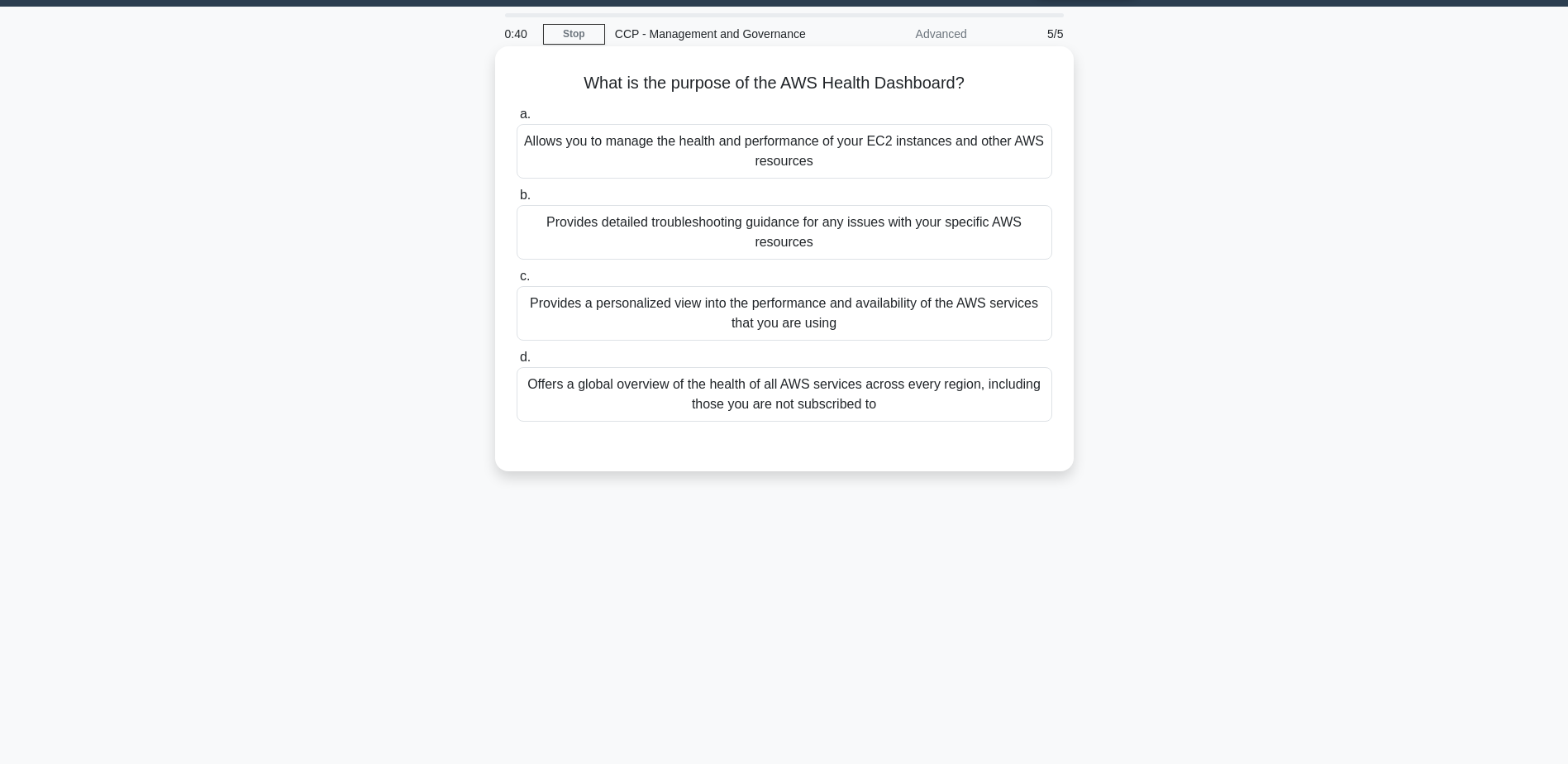
click at [755, 392] on div "Offers a global overview of the health of all AWS services across every region,…" at bounding box center [784, 394] width 535 height 55
click at [516, 363] on input "d. Offers a global overview of the health of all AWS services across every regi…" at bounding box center [516, 357] width 0 height 11
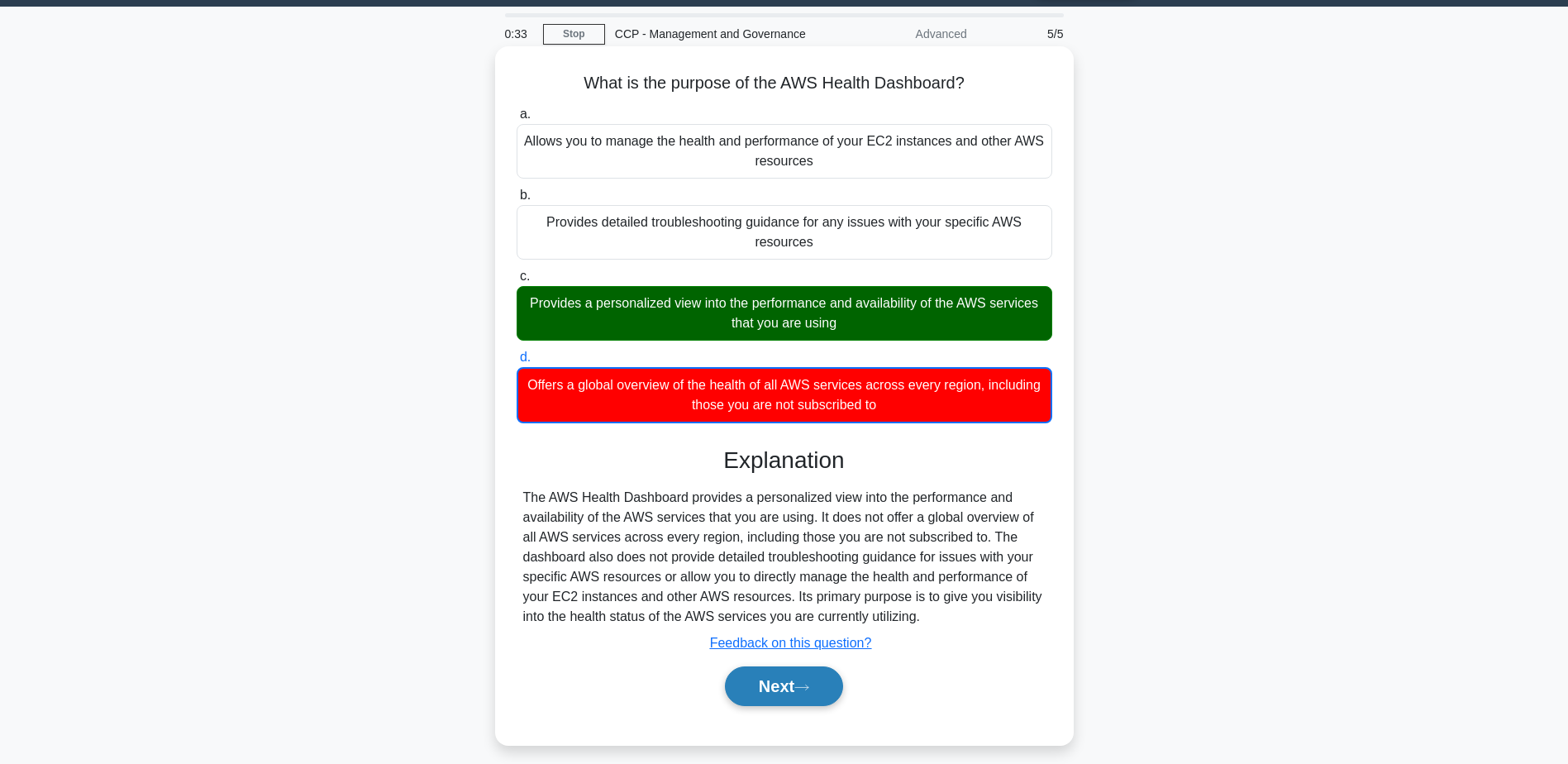
click at [765, 688] on button "Next" at bounding box center [784, 687] width 118 height 40
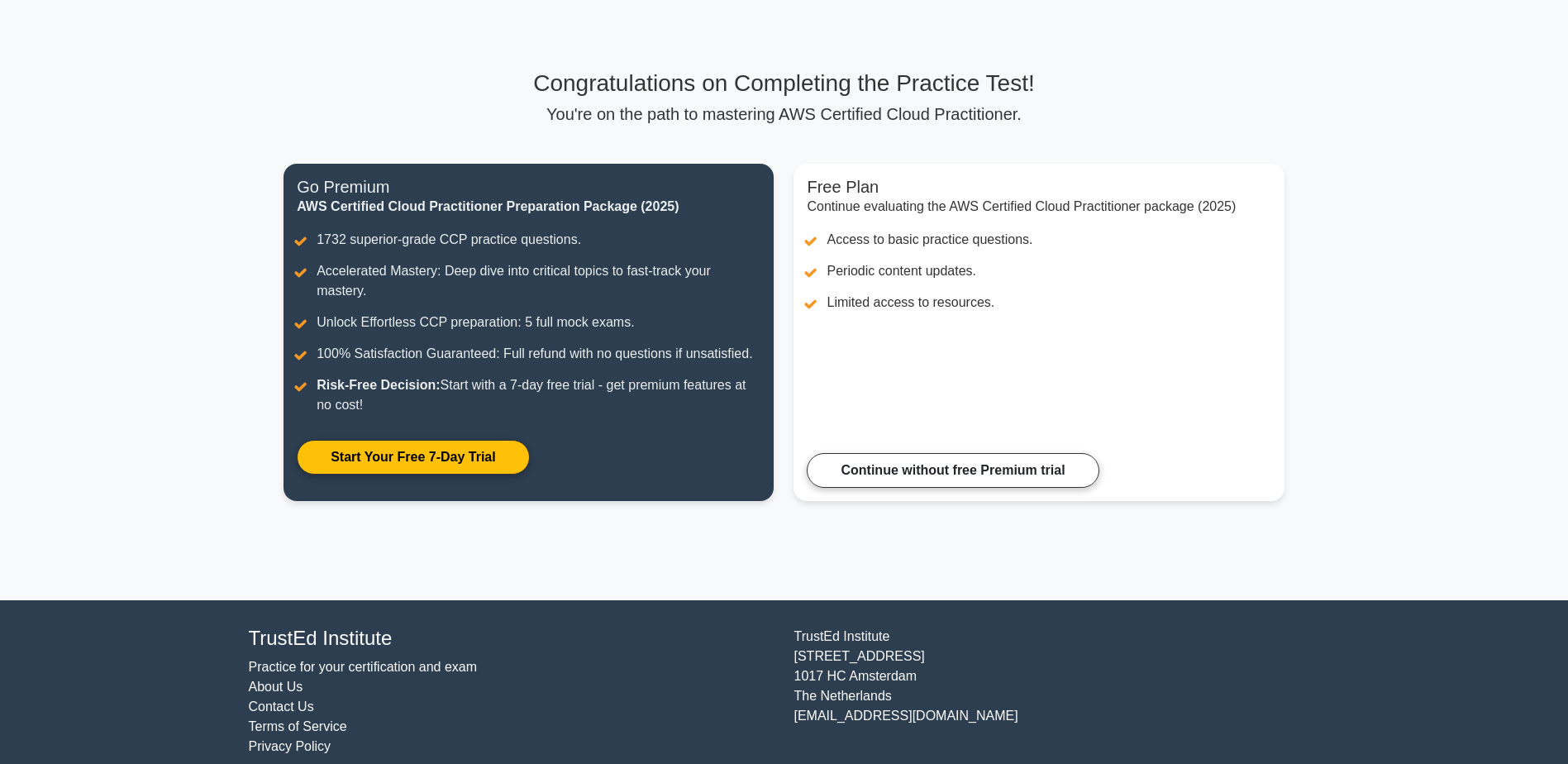
scroll to position [82, 0]
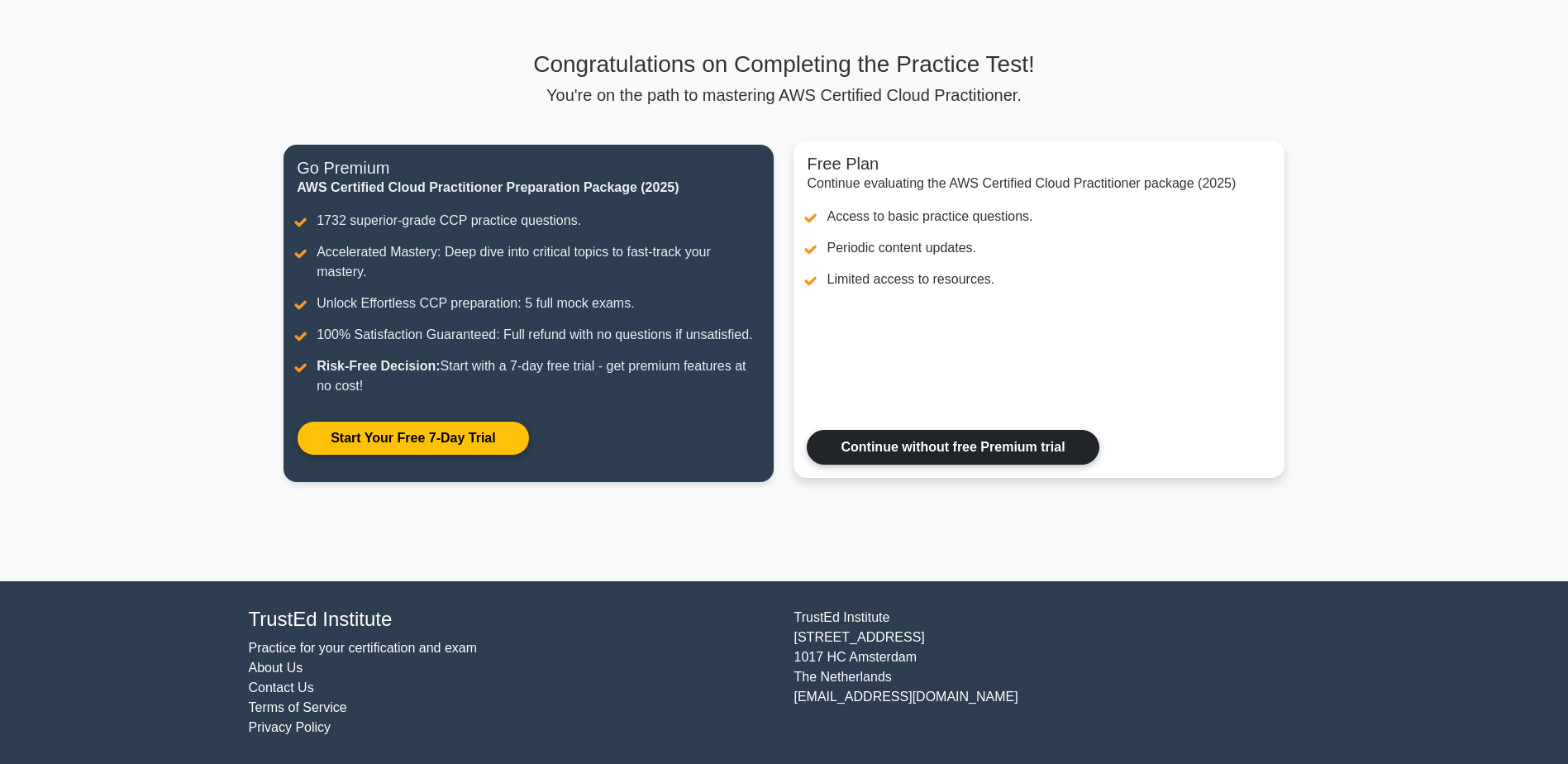
click at [919, 445] on link "Continue without free Premium trial" at bounding box center [953, 448] width 292 height 35
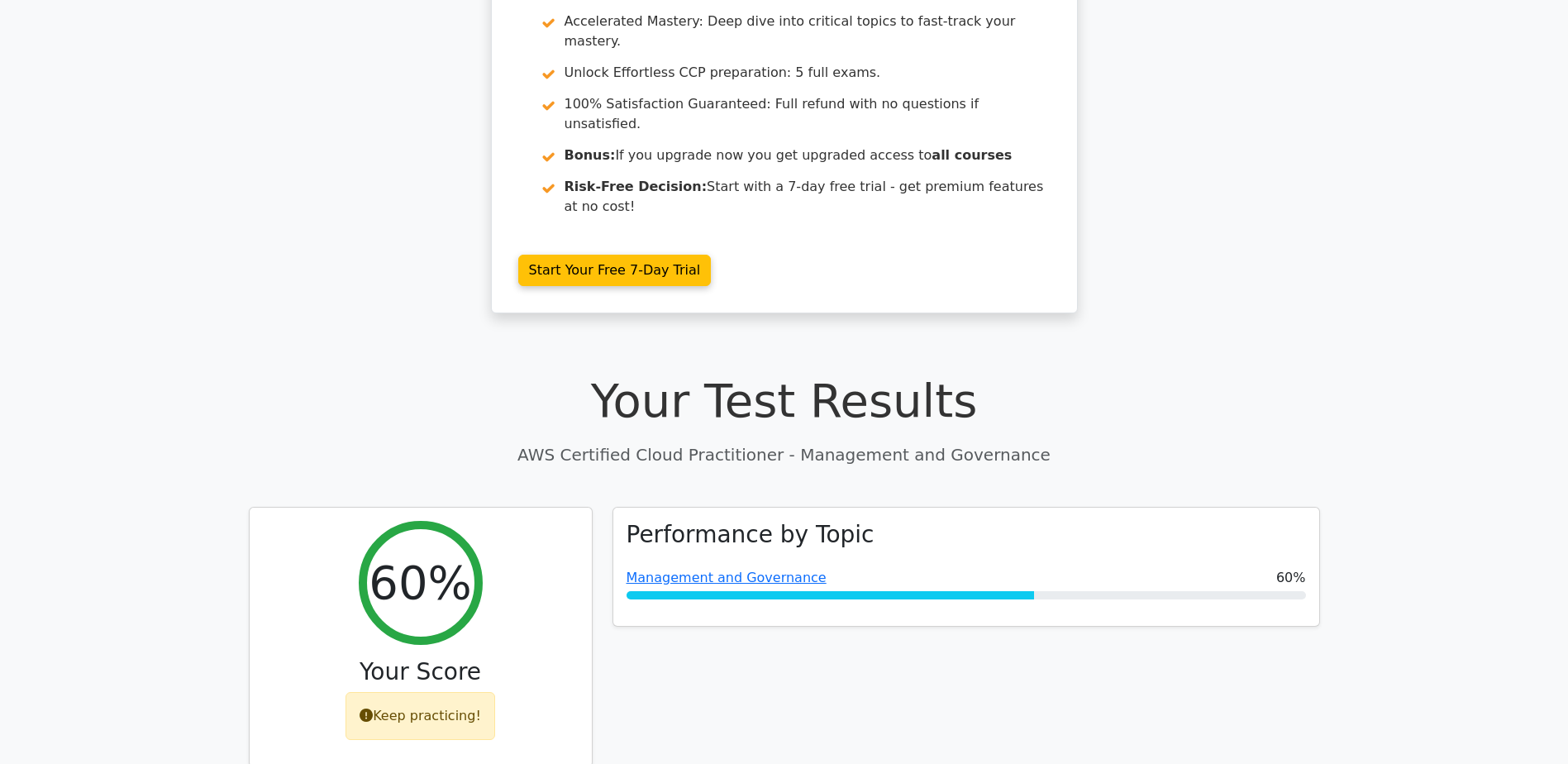
scroll to position [414, 0]
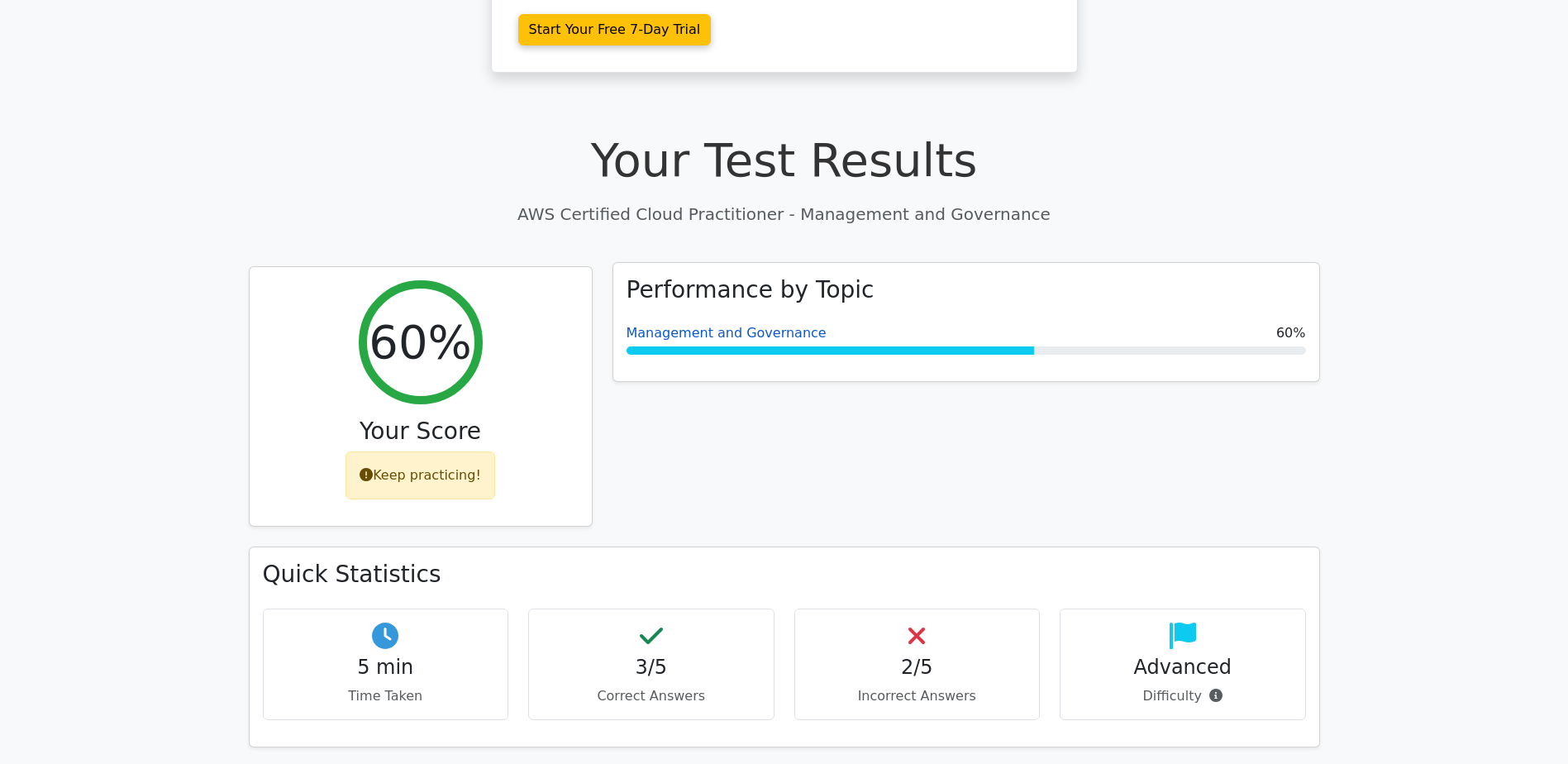
click at [750, 325] on link "Management and Governance" at bounding box center [726, 332] width 200 height 16
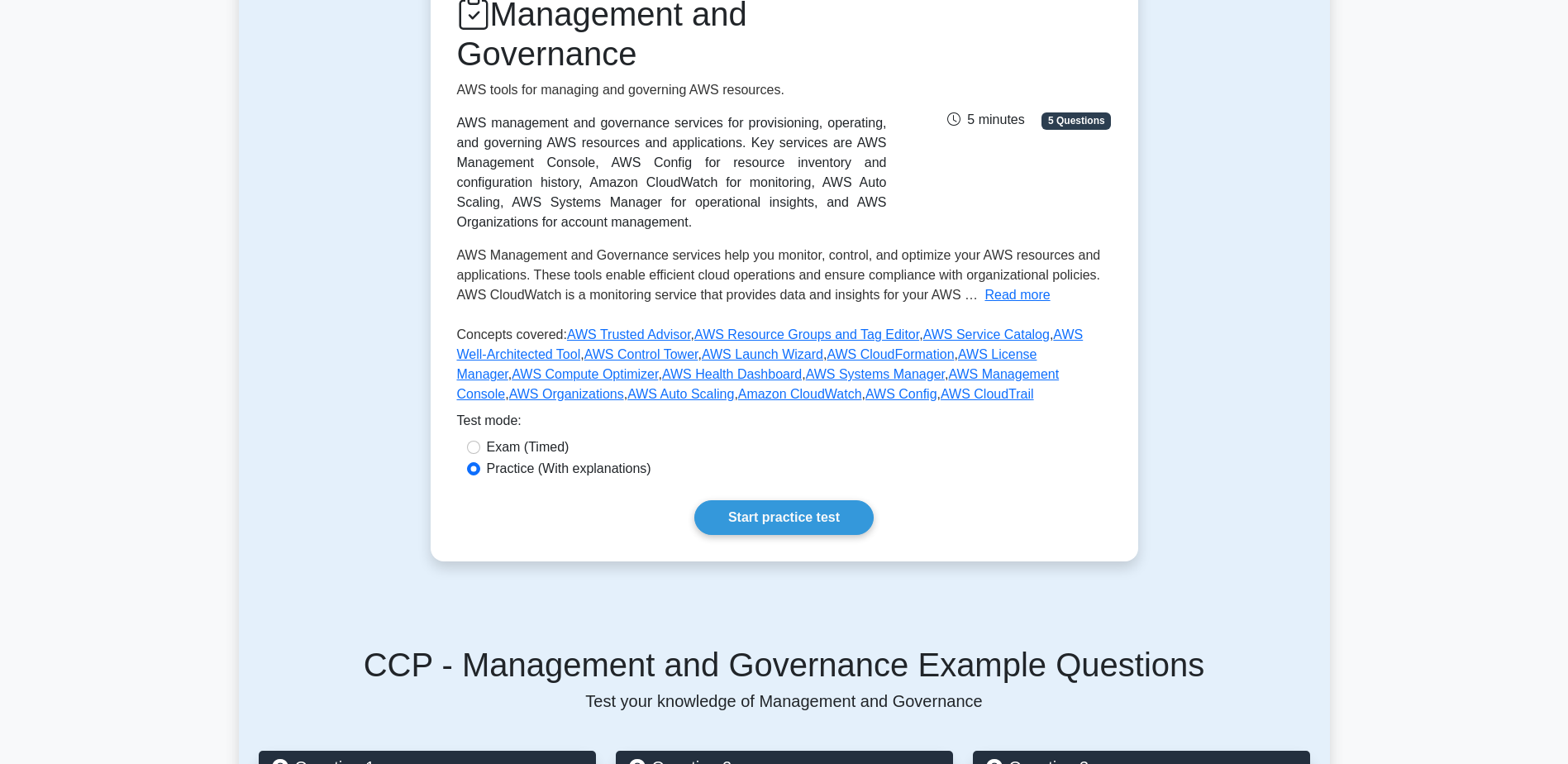
scroll to position [248, 0]
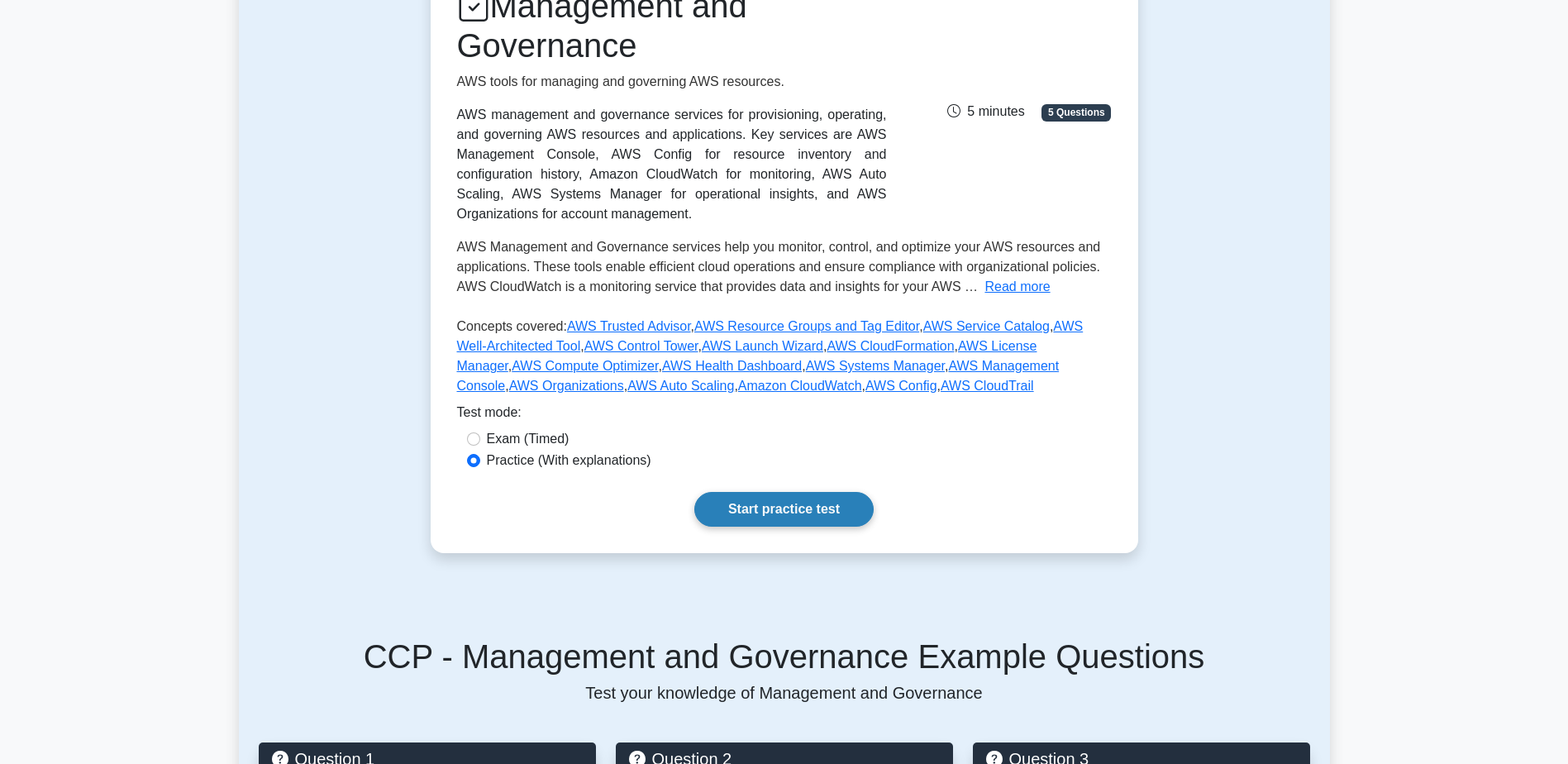
click at [804, 502] on link "Start practice test" at bounding box center [784, 510] width 179 height 35
